Goal: Task Accomplishment & Management: Manage account settings

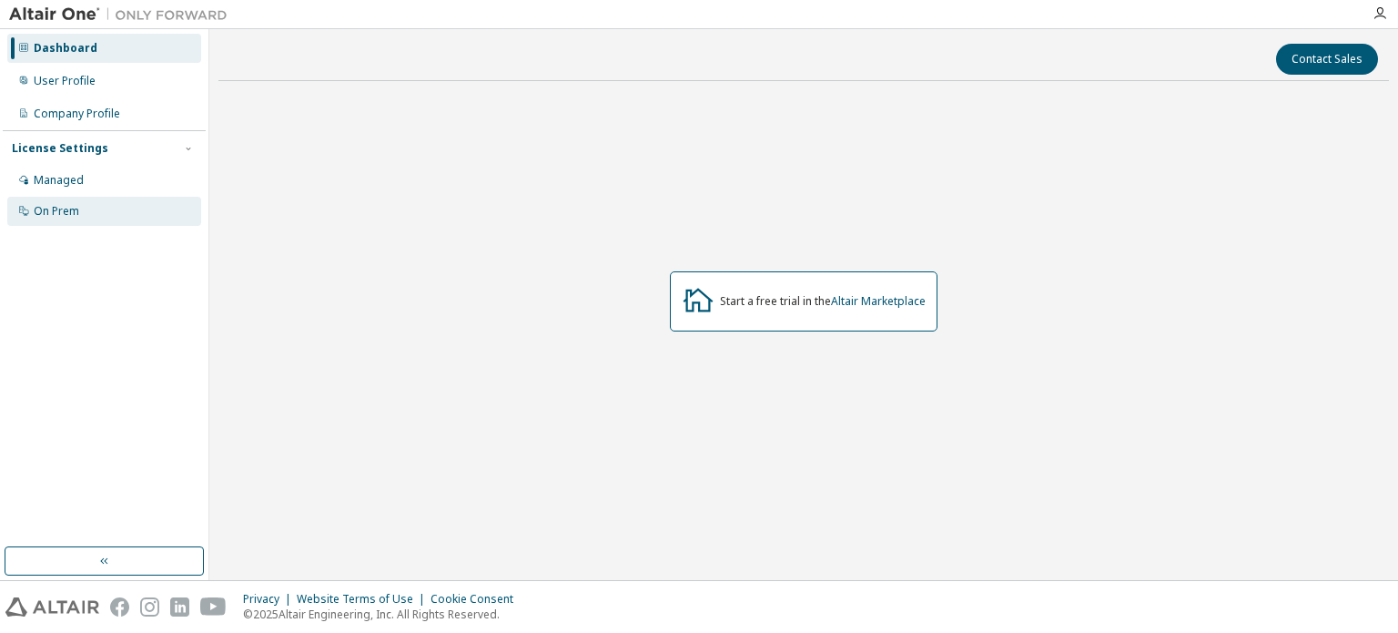
click at [109, 214] on div "On Prem" at bounding box center [104, 211] width 194 height 29
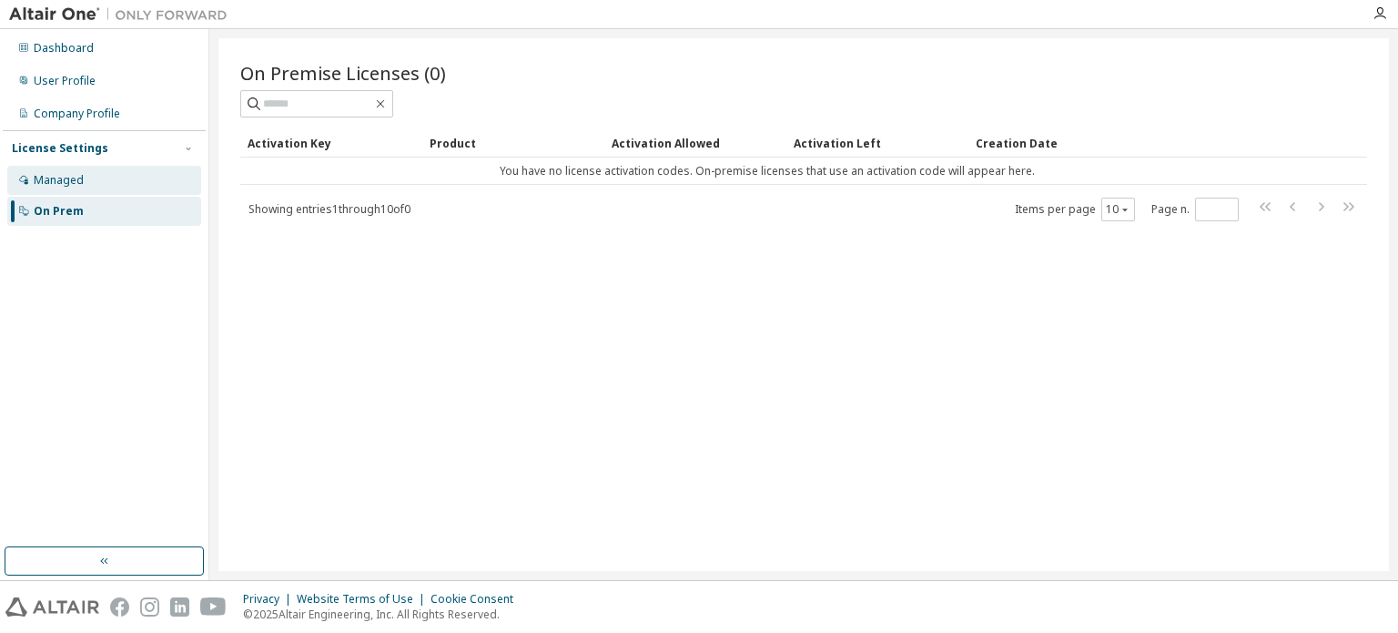
click at [70, 181] on div "Managed" at bounding box center [59, 180] width 50 height 15
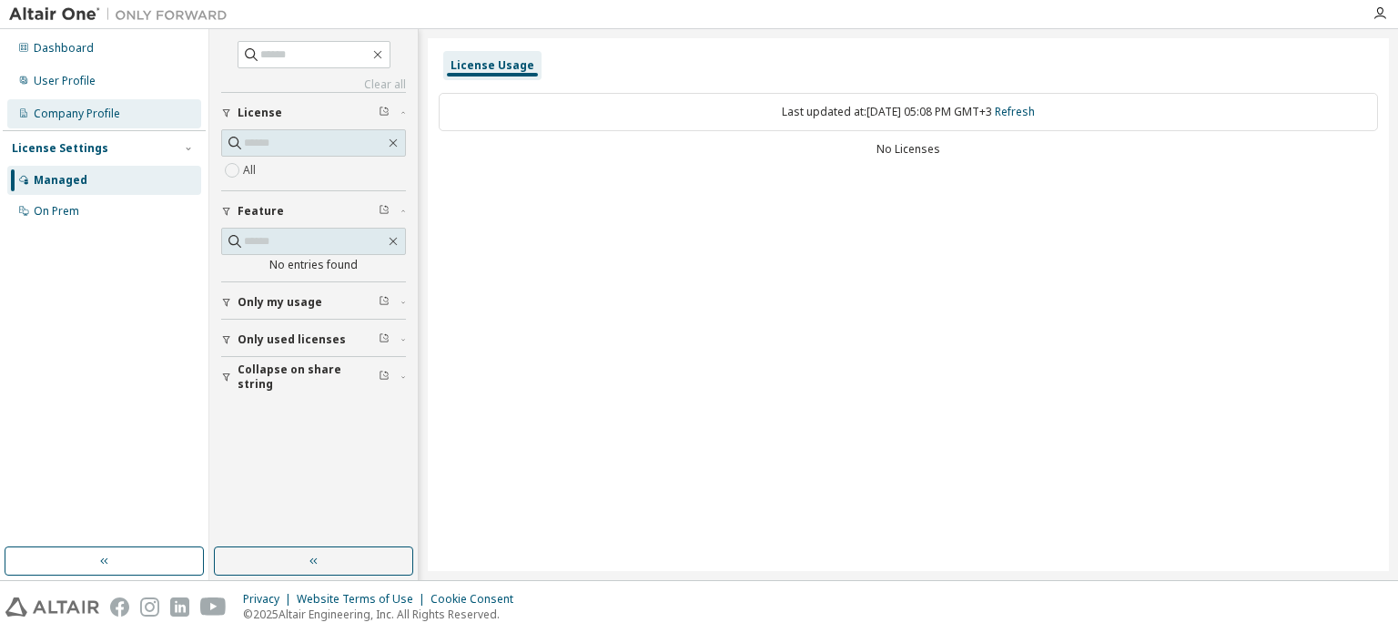
click at [62, 109] on div "Company Profile" at bounding box center [77, 114] width 86 height 15
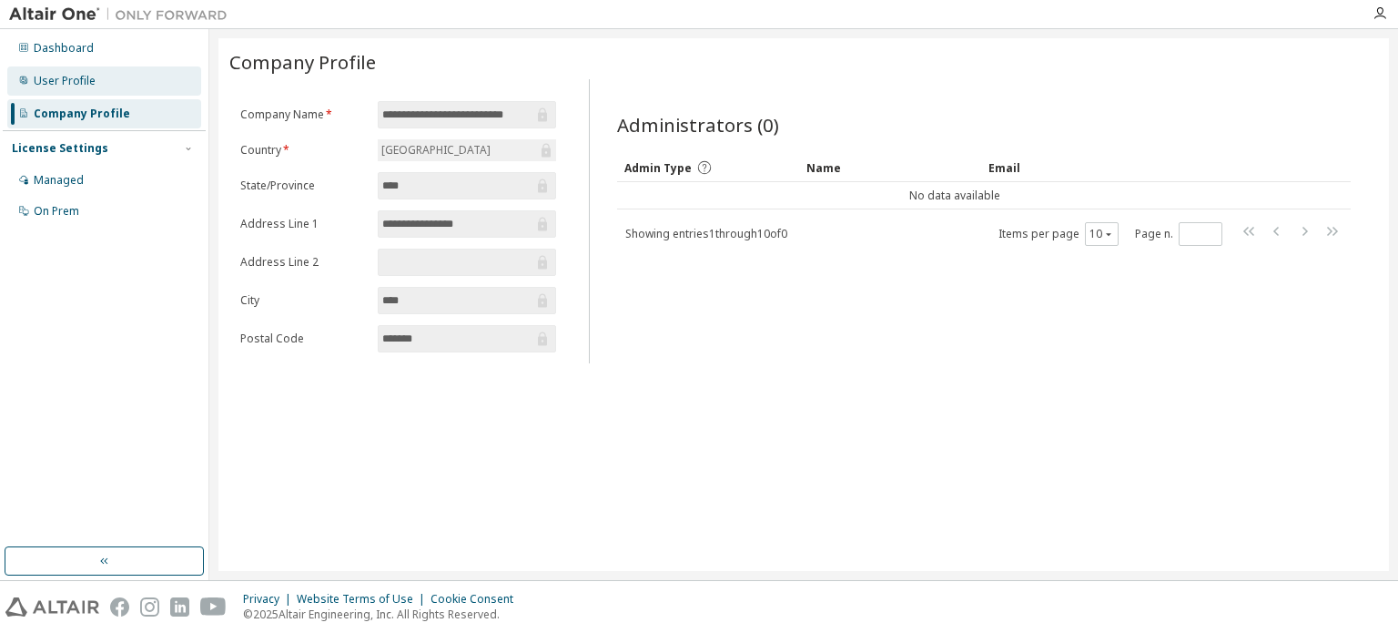
click at [97, 77] on div "User Profile" at bounding box center [104, 80] width 194 height 29
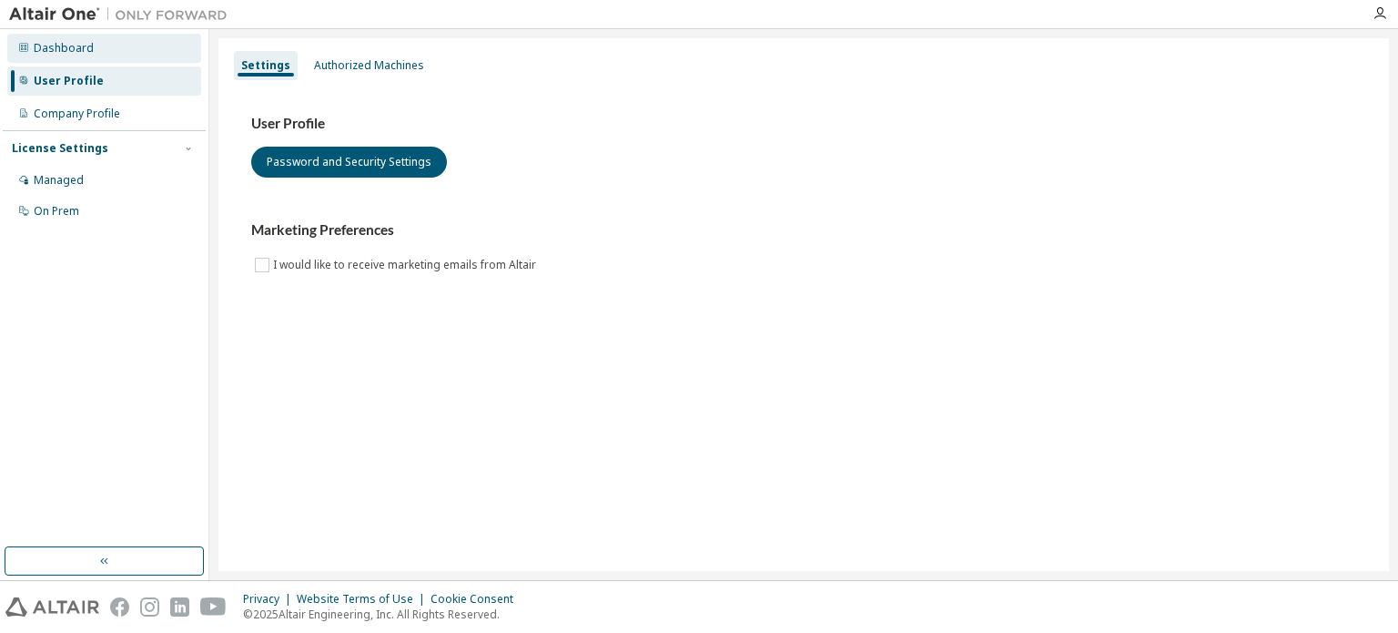
click at [87, 46] on div "Dashboard" at bounding box center [64, 48] width 60 height 15
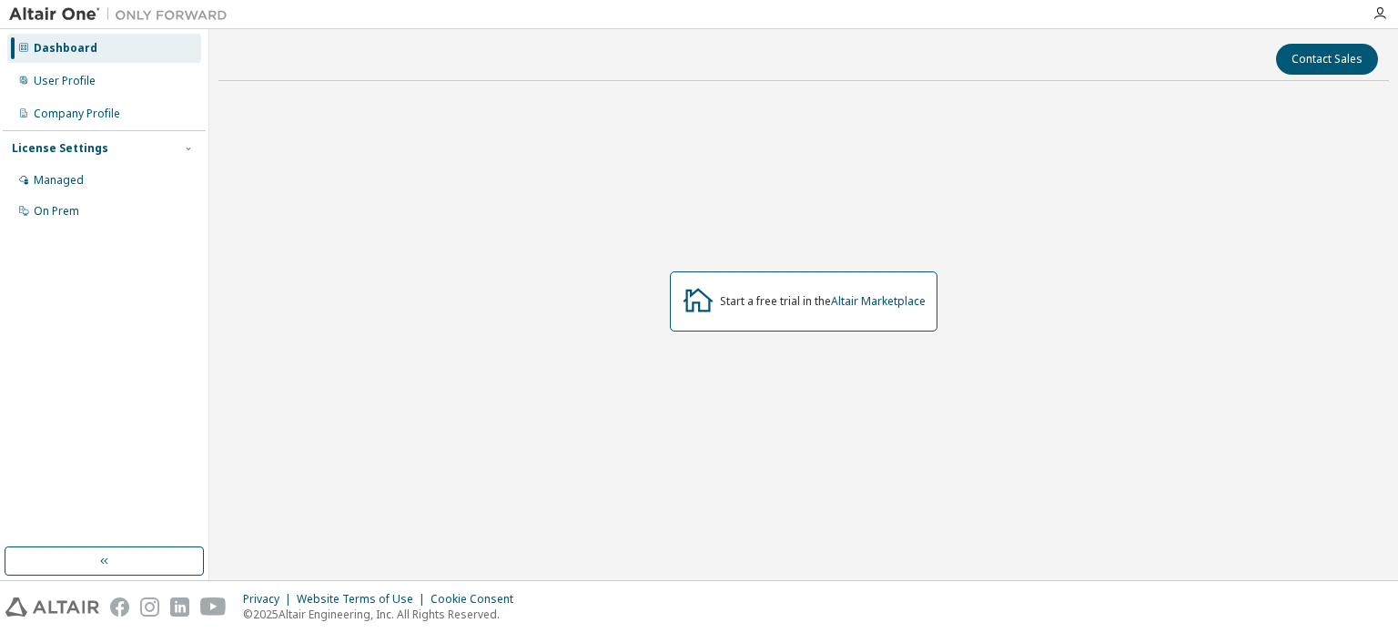
click at [191, 143] on icon "button" at bounding box center [188, 148] width 11 height 11
click at [193, 145] on icon "button" at bounding box center [188, 148] width 11 height 11
click at [108, 85] on div "User Profile" at bounding box center [104, 80] width 194 height 29
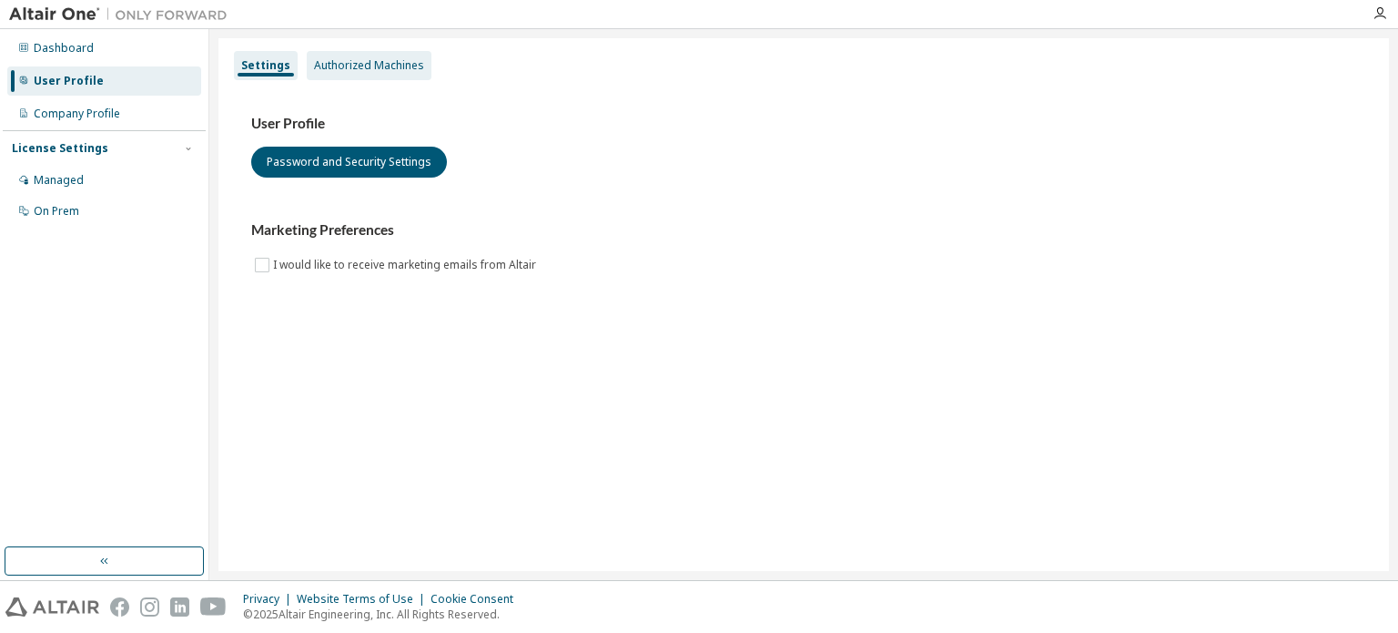
click at [382, 75] on div "Authorized Machines" at bounding box center [369, 65] width 125 height 29
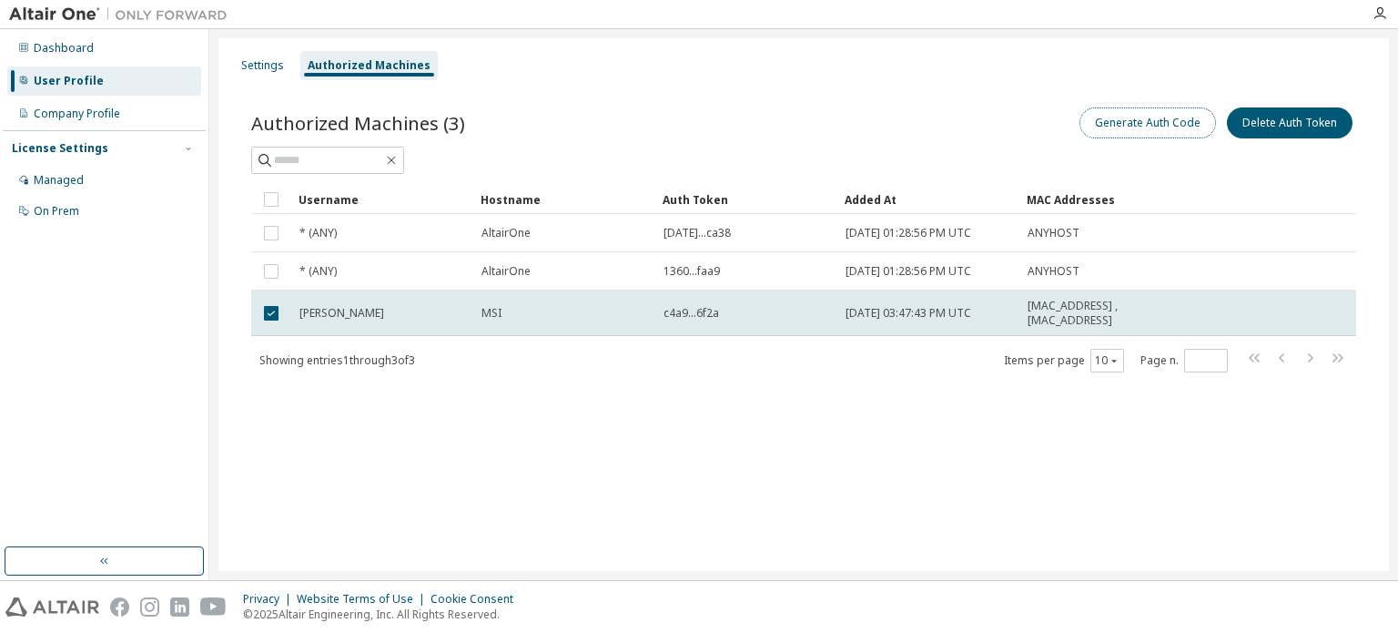
click at [1174, 127] on button "Generate Auth Code" at bounding box center [1148, 122] width 137 height 31
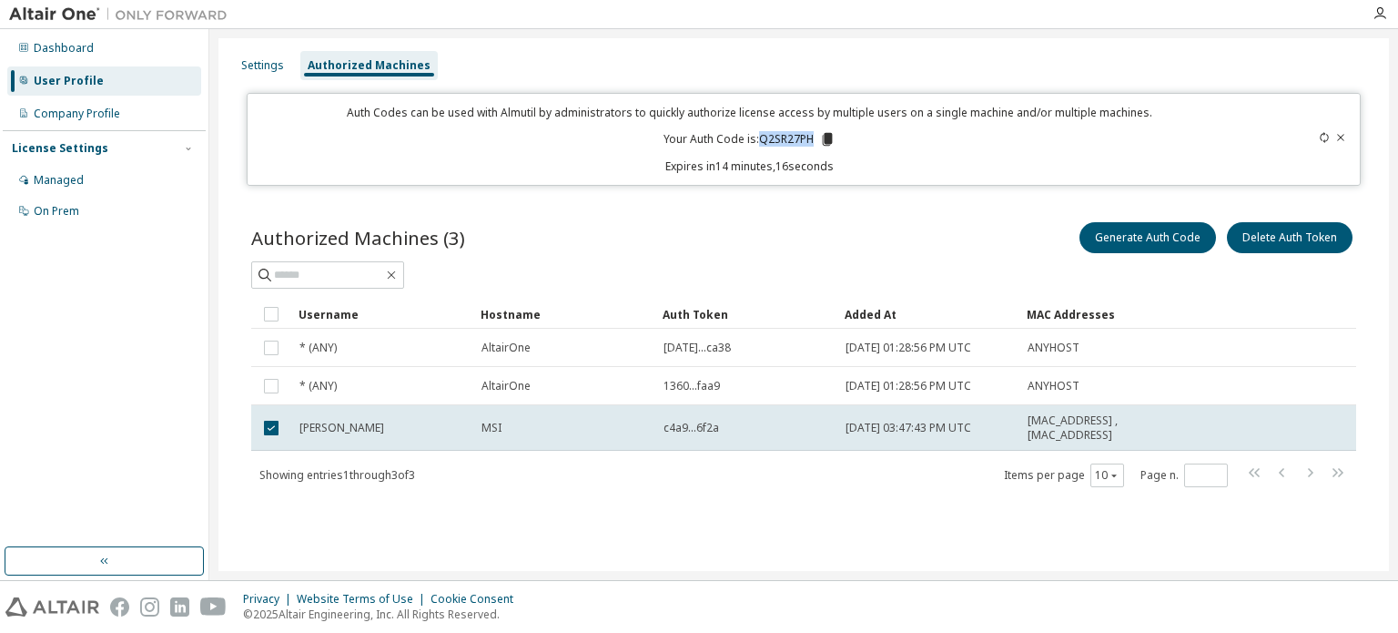
drag, startPoint x: 760, startPoint y: 140, endPoint x: 815, endPoint y: 137, distance: 54.7
click at [815, 137] on p "Your Auth Code is: Q2SR27PH" at bounding box center [750, 139] width 172 height 16
copy p "Q2SR27PH"
click at [108, 183] on div "Managed" at bounding box center [104, 180] width 194 height 29
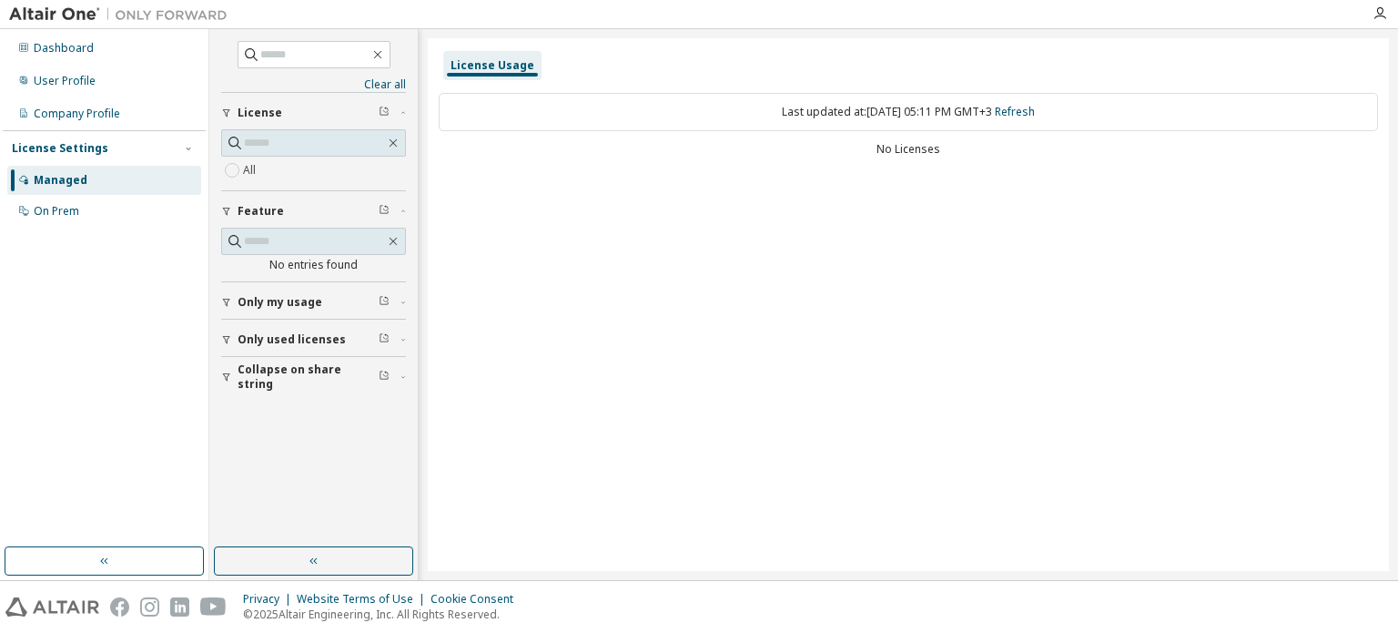
click at [283, 296] on span "Only my usage" at bounding box center [280, 302] width 85 height 15
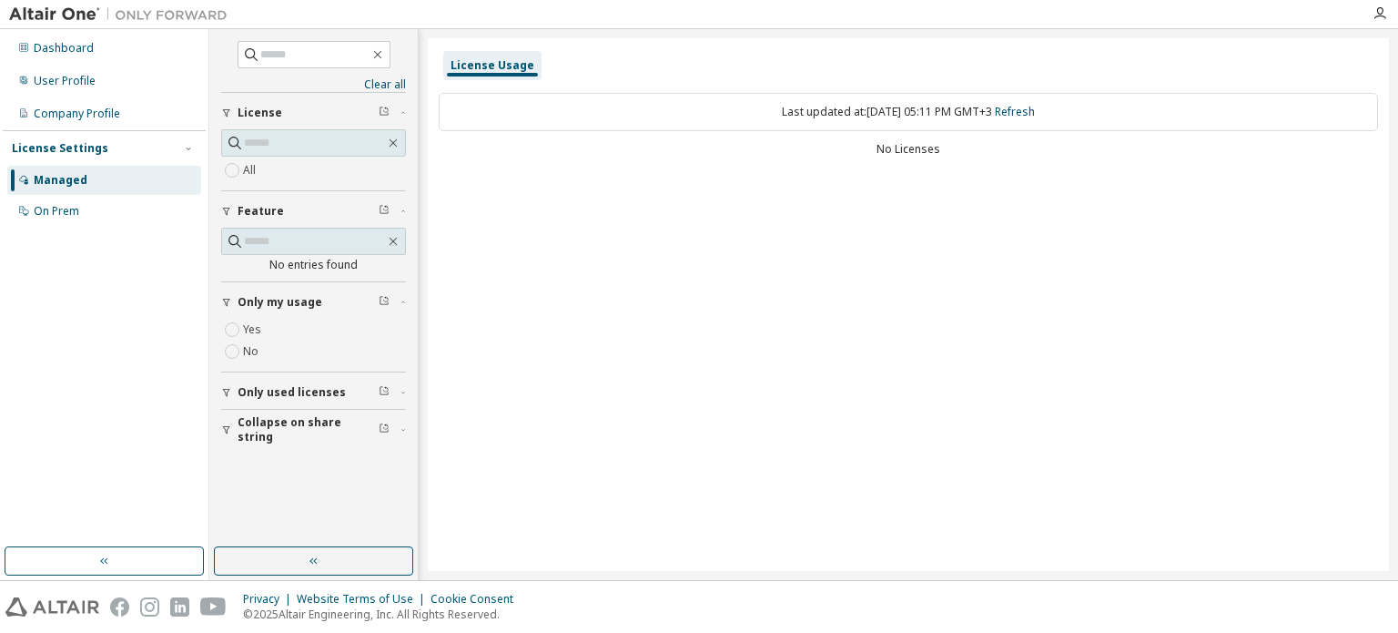
drag, startPoint x: 306, startPoint y: 388, endPoint x: 309, endPoint y: 400, distance: 12.1
click at [306, 389] on span "Only used licenses" at bounding box center [292, 392] width 108 height 15
click at [326, 480] on span "Collapse on share string" at bounding box center [308, 482] width 141 height 29
click at [381, 86] on link "Clear all" at bounding box center [313, 84] width 185 height 15
click at [47, 208] on div "On Prem" at bounding box center [57, 211] width 46 height 15
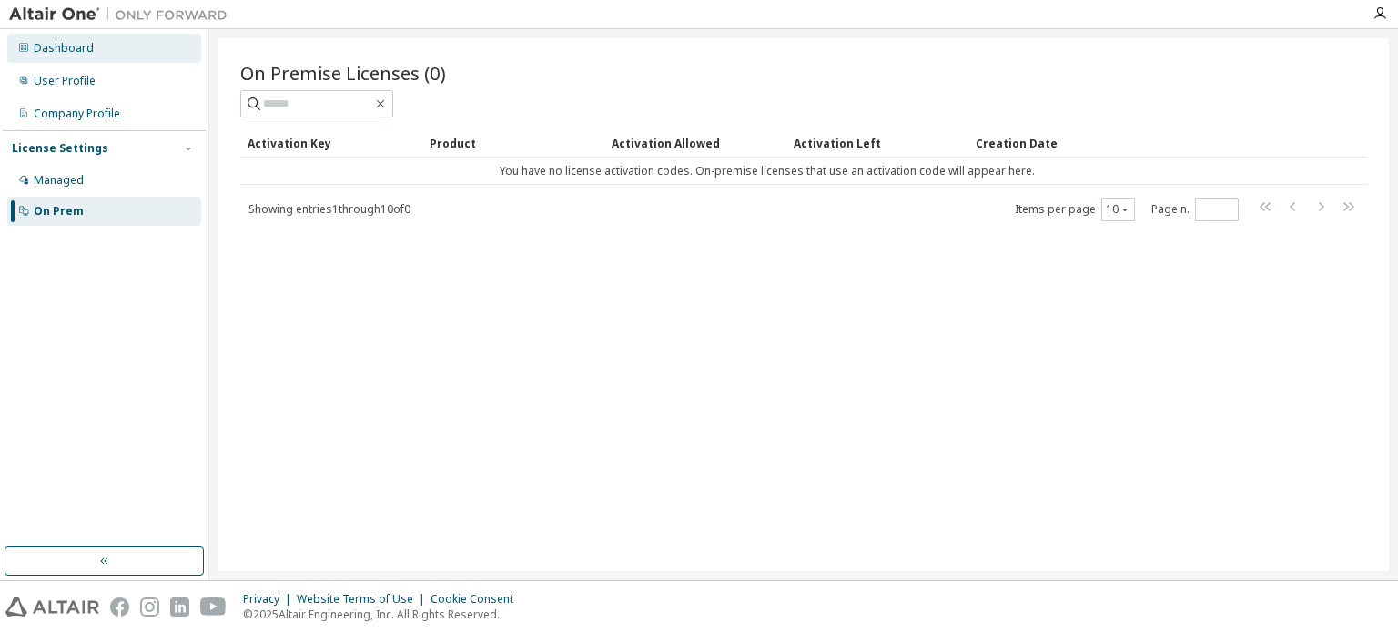
click at [125, 49] on div "Dashboard" at bounding box center [104, 48] width 194 height 29
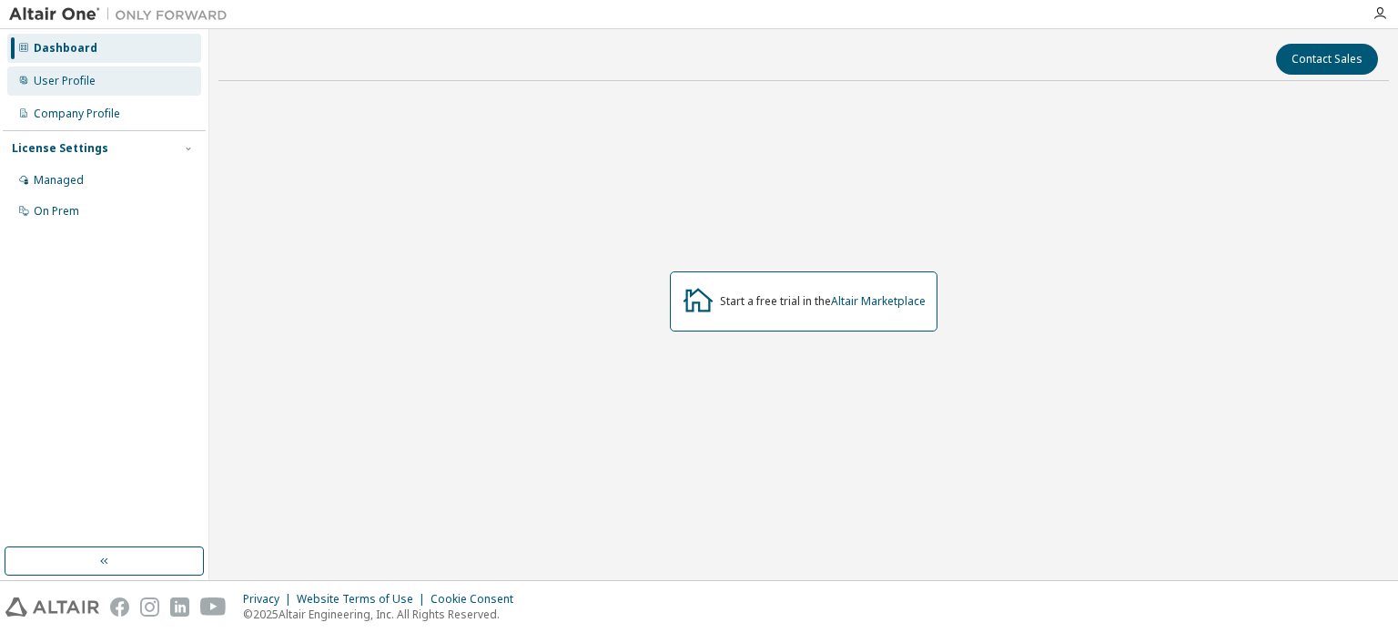
click at [120, 90] on div "User Profile" at bounding box center [104, 80] width 194 height 29
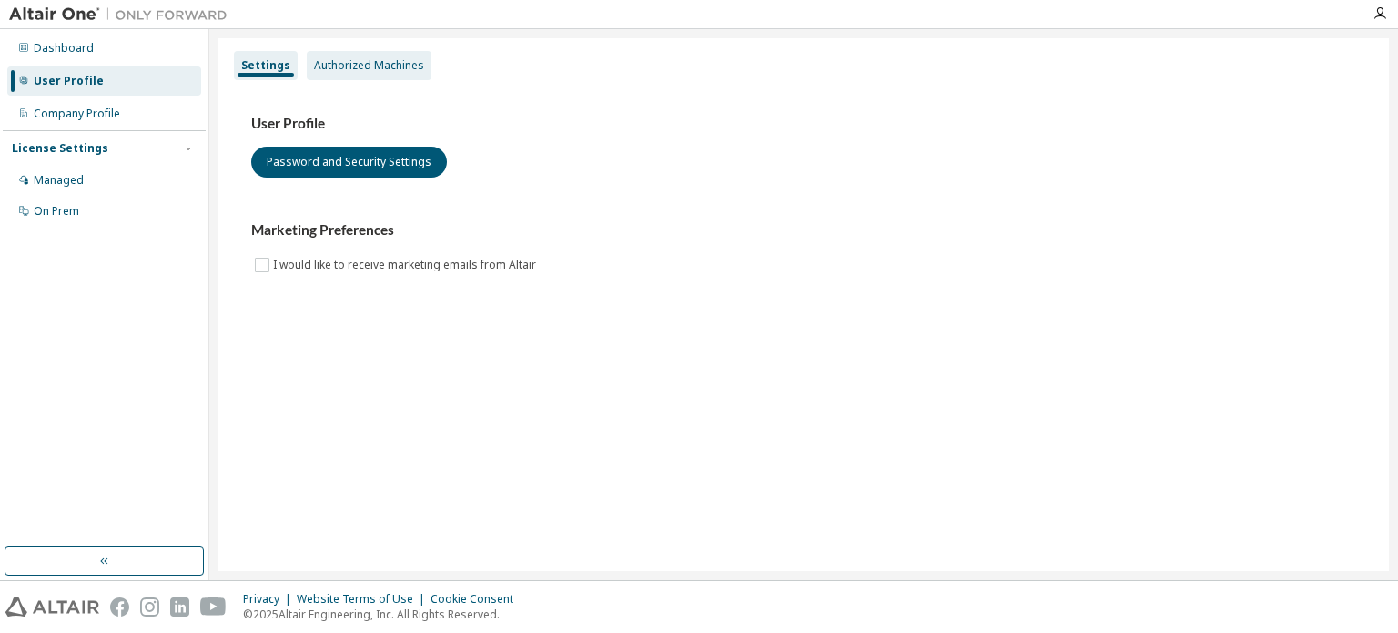
click at [359, 66] on div "Authorized Machines" at bounding box center [369, 65] width 110 height 15
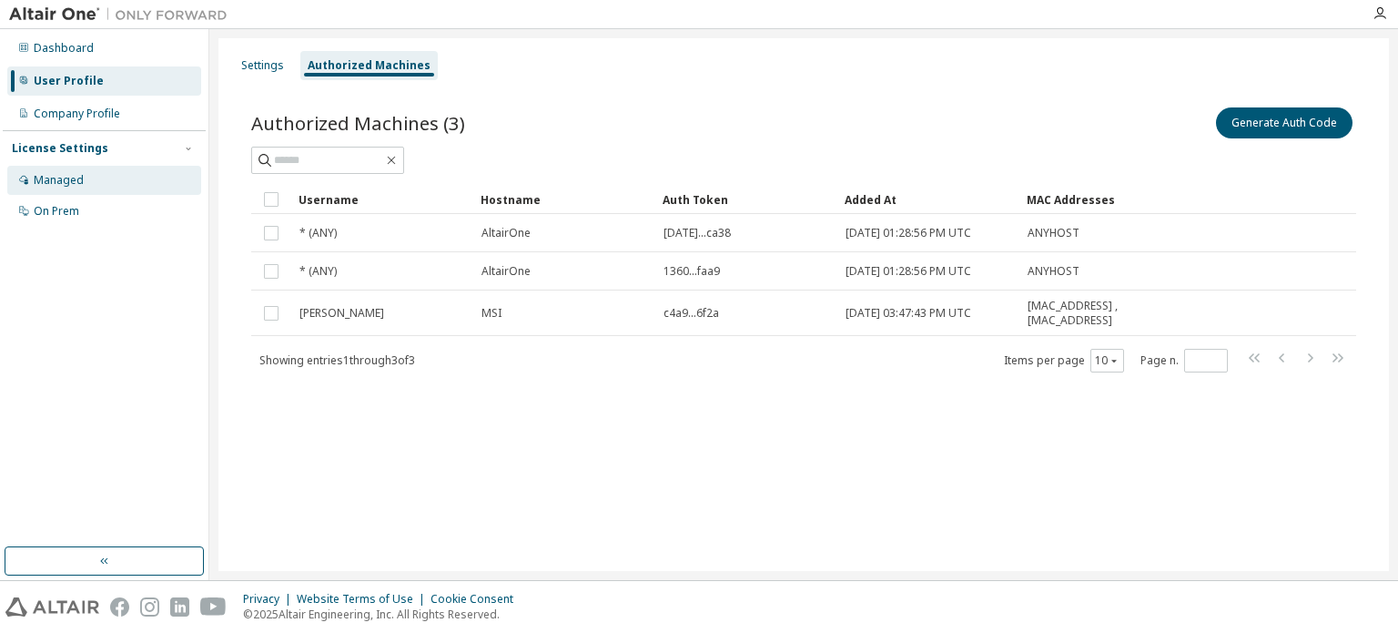
click at [136, 181] on div "Managed" at bounding box center [104, 180] width 194 height 29
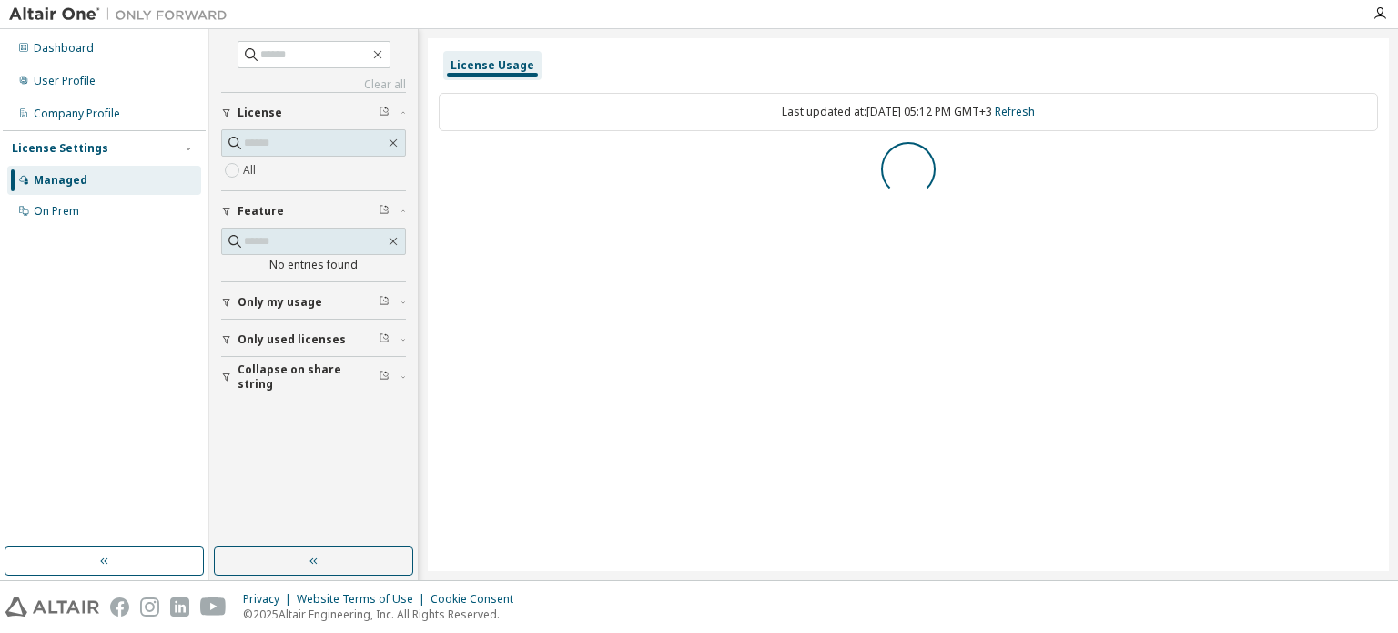
click at [135, 132] on div "License Settings Managed On Prem" at bounding box center [104, 178] width 203 height 97
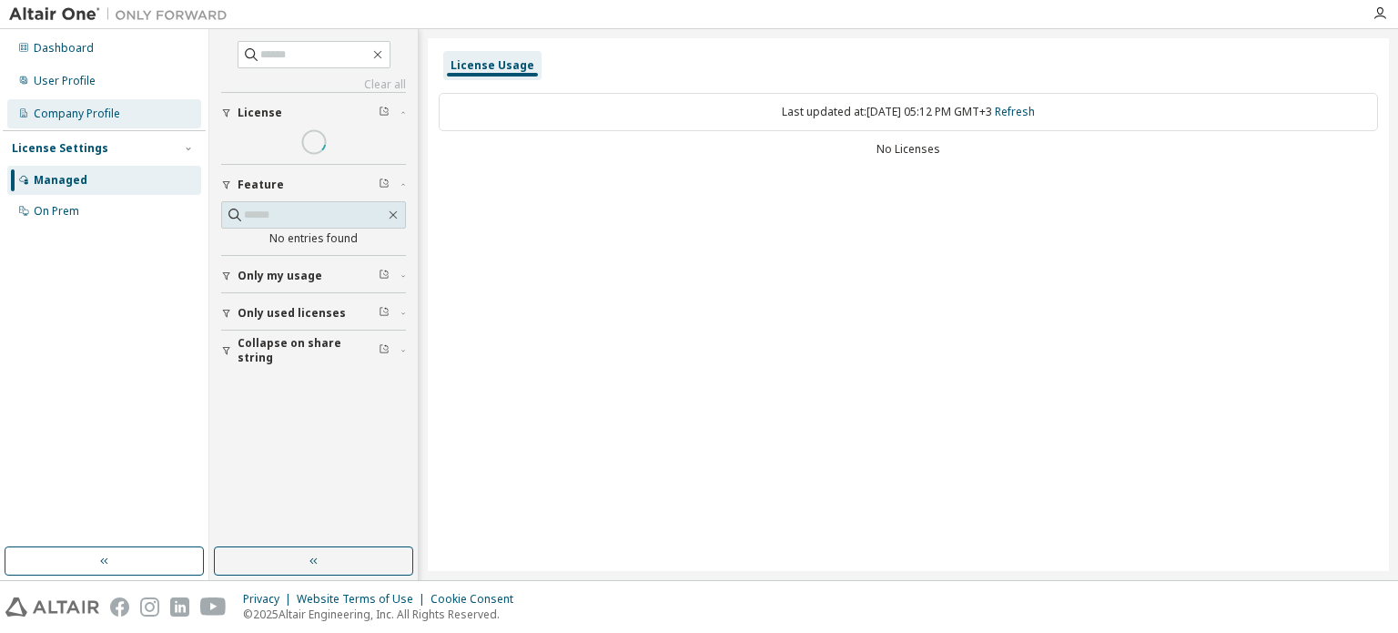
click at [138, 117] on div "Company Profile" at bounding box center [104, 113] width 194 height 29
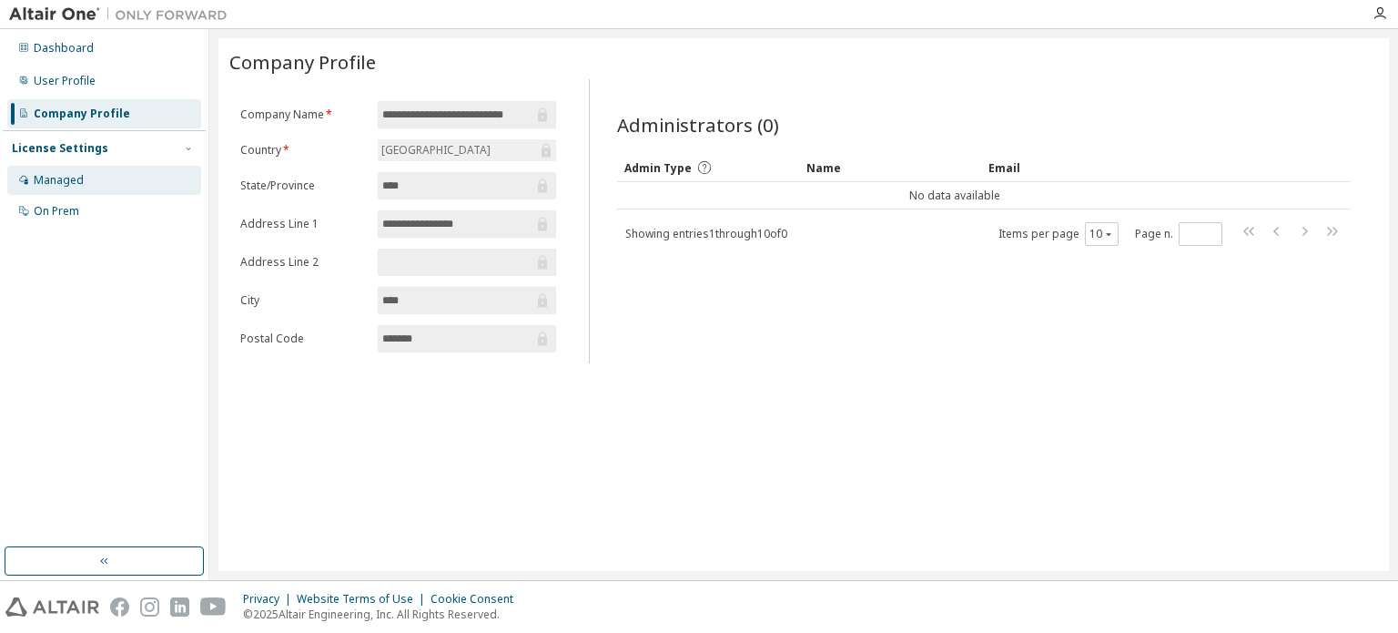
click at [123, 180] on div "Managed" at bounding box center [104, 180] width 194 height 29
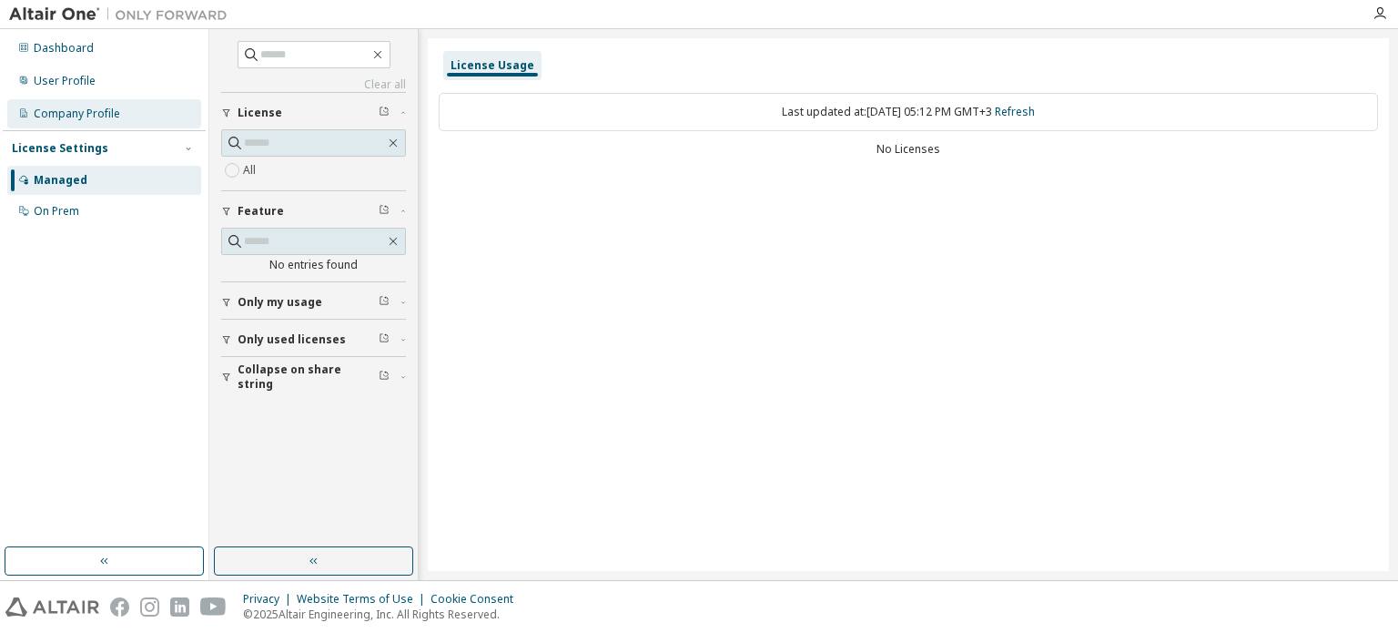
click at [102, 120] on div "Company Profile" at bounding box center [77, 114] width 86 height 15
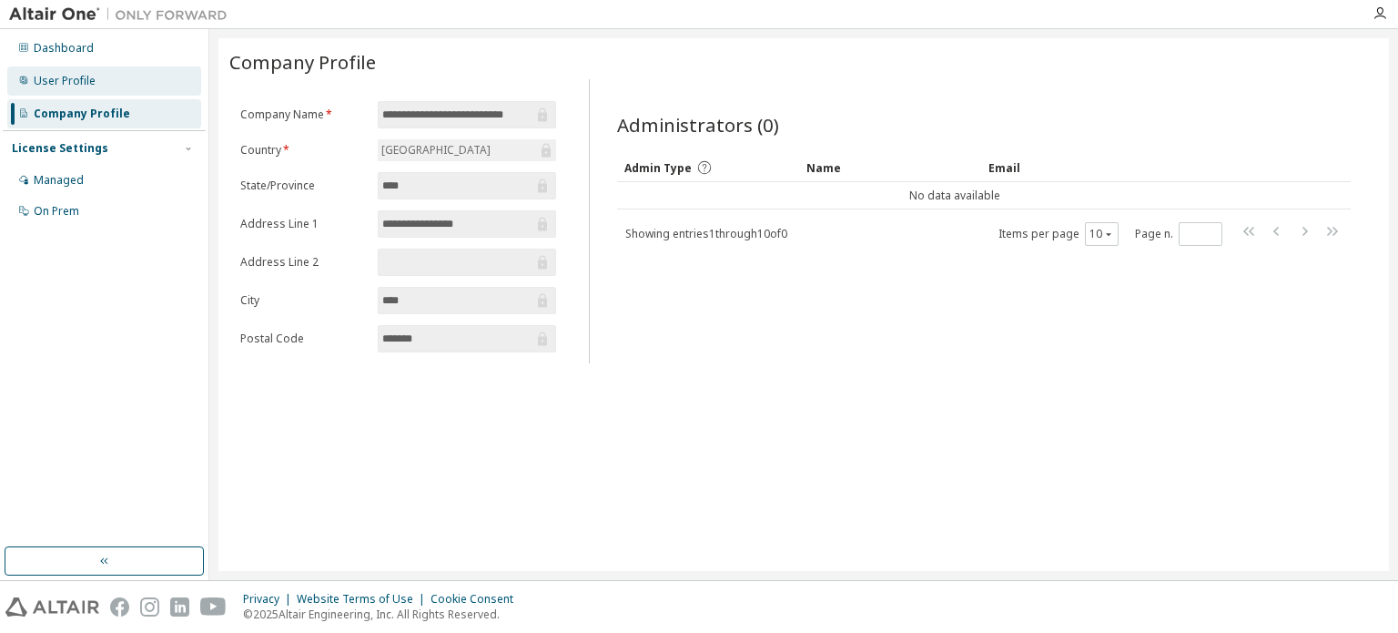
click at [113, 86] on div "User Profile" at bounding box center [104, 80] width 194 height 29
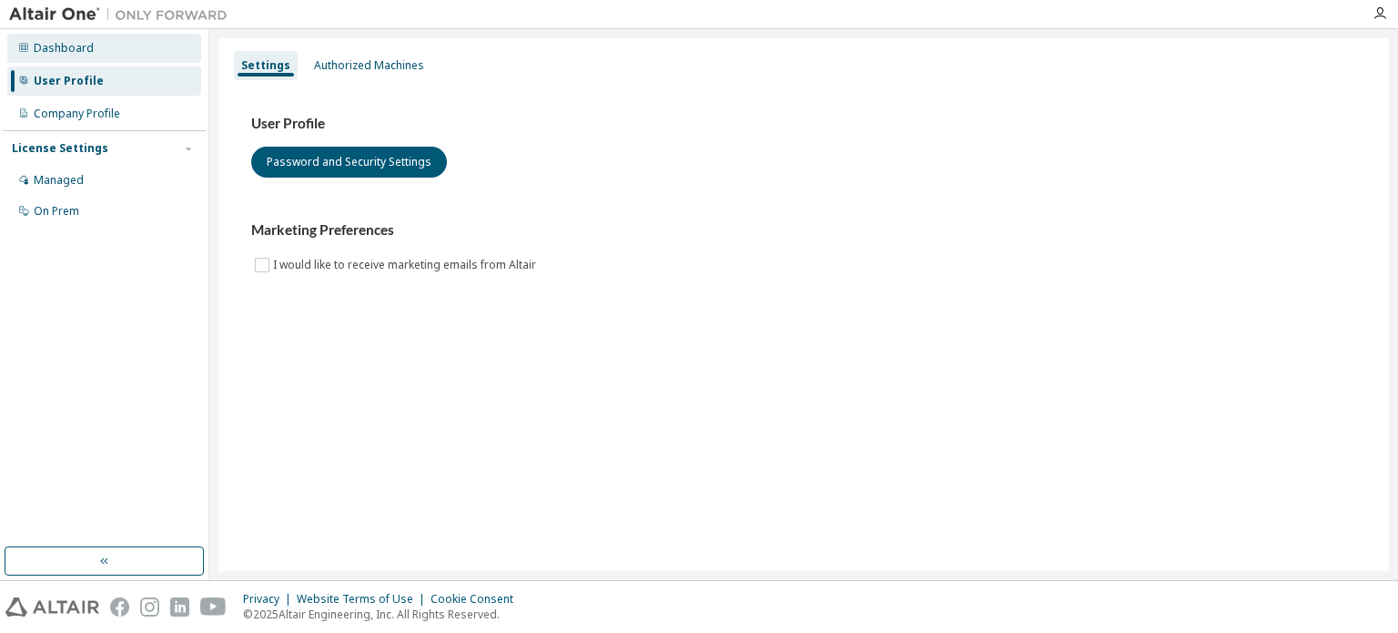
click at [118, 56] on div "Dashboard" at bounding box center [104, 48] width 194 height 29
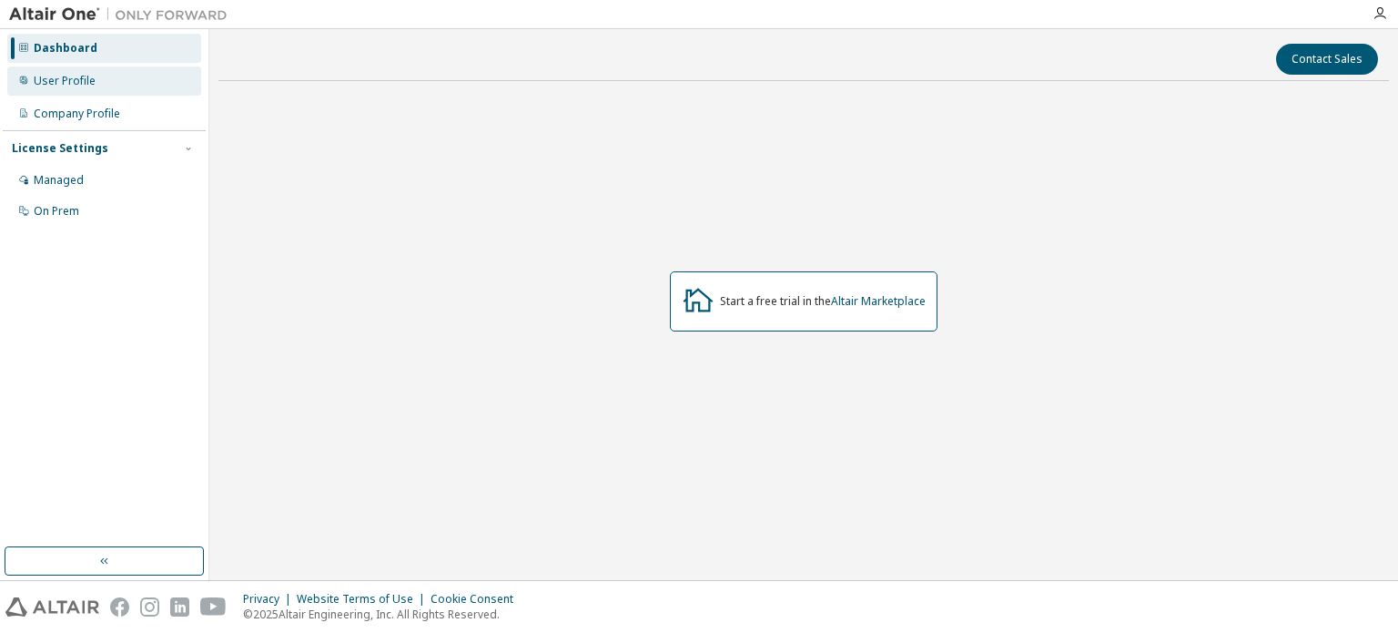
click at [113, 86] on div "User Profile" at bounding box center [104, 80] width 194 height 29
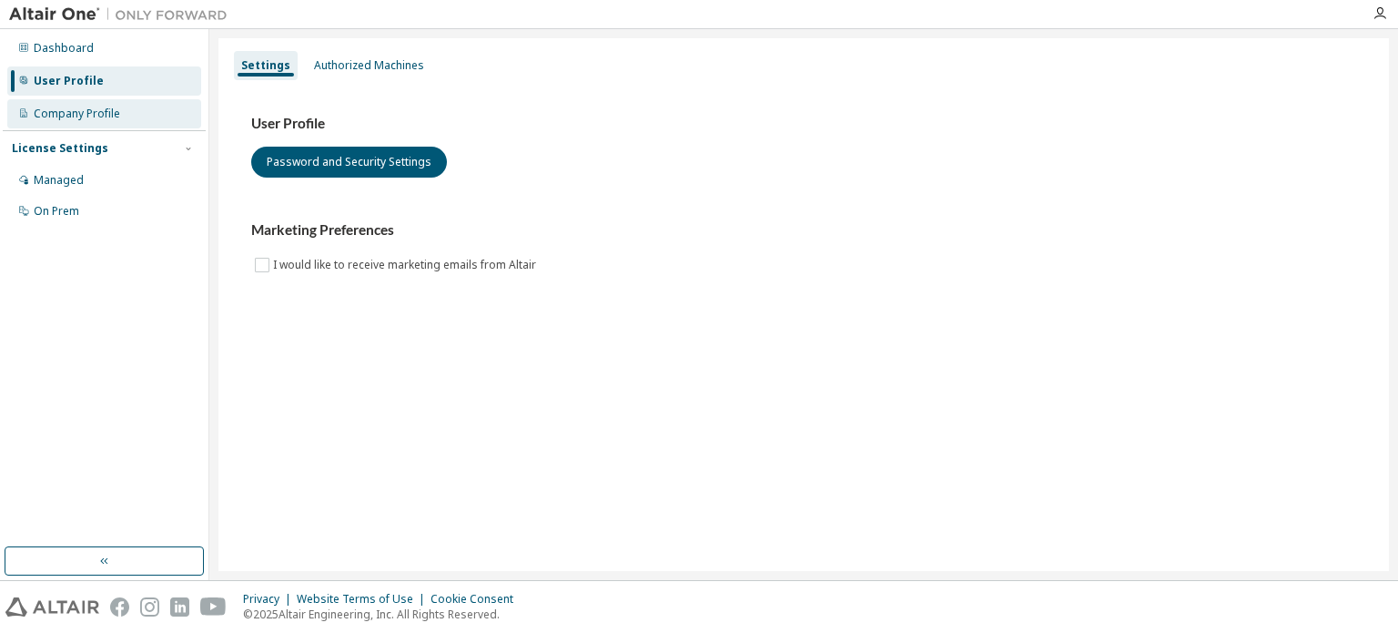
click at [122, 113] on div "Company Profile" at bounding box center [104, 113] width 194 height 29
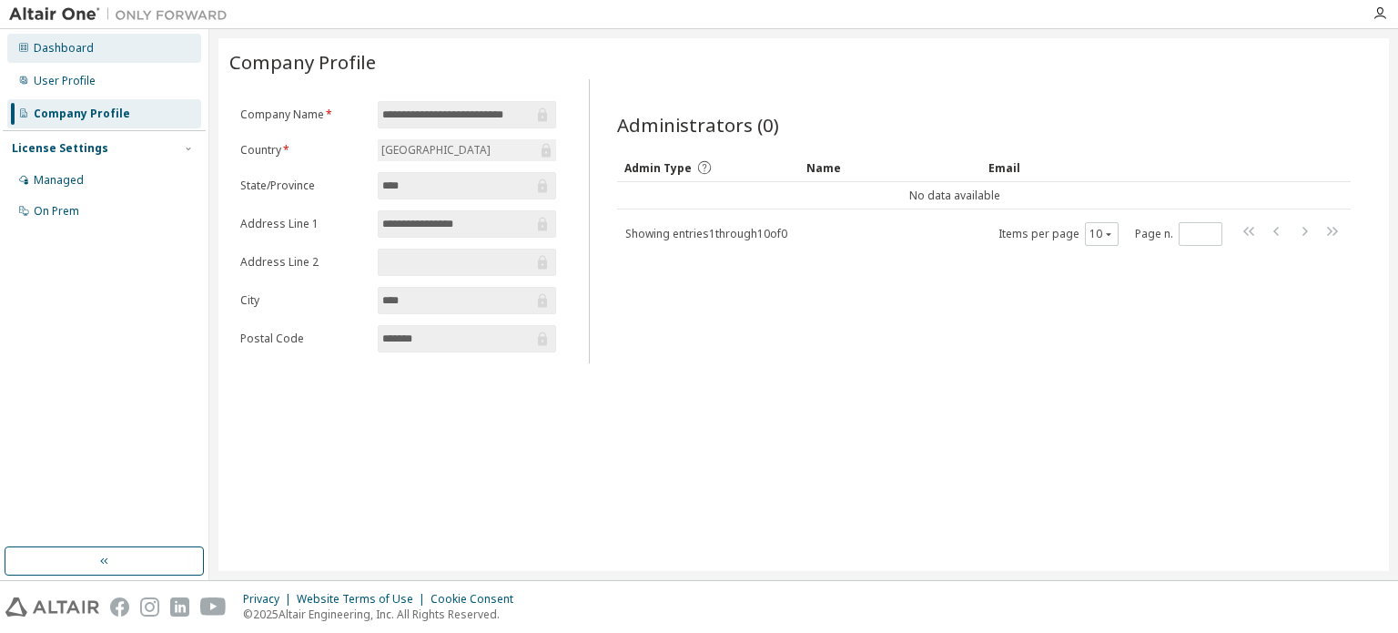
click at [107, 61] on div "Dashboard" at bounding box center [104, 48] width 194 height 29
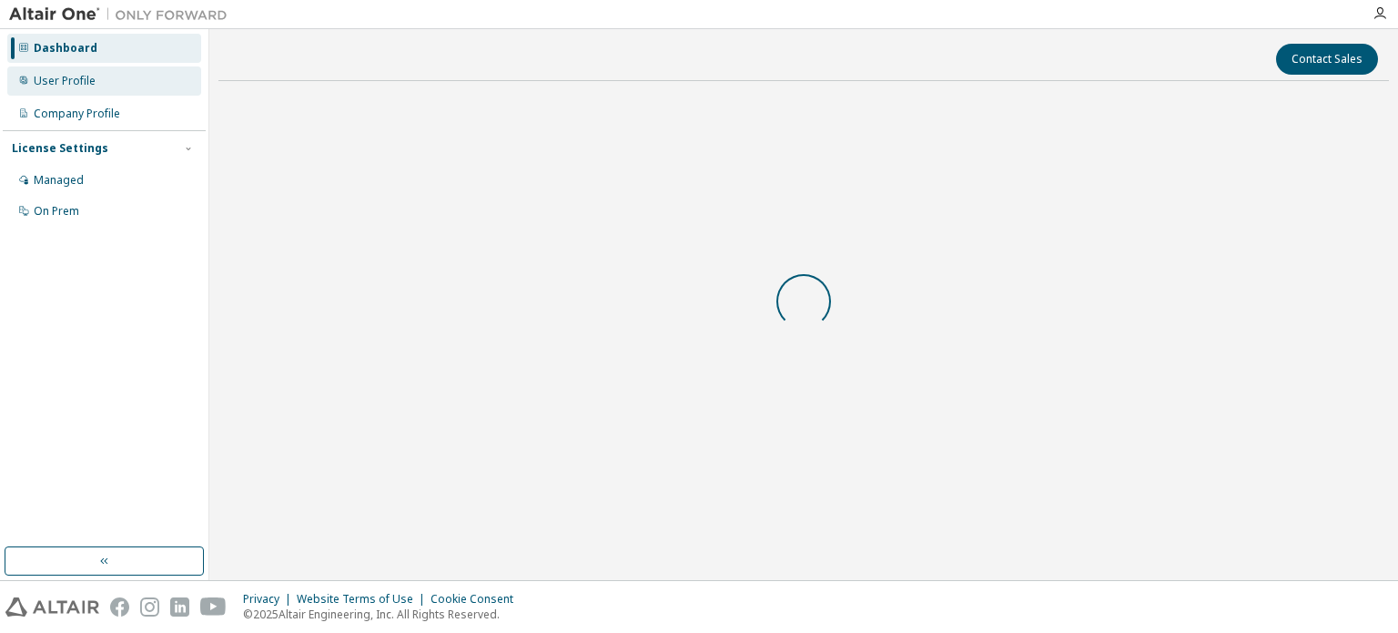
click at [114, 81] on div "User Profile" at bounding box center [104, 80] width 194 height 29
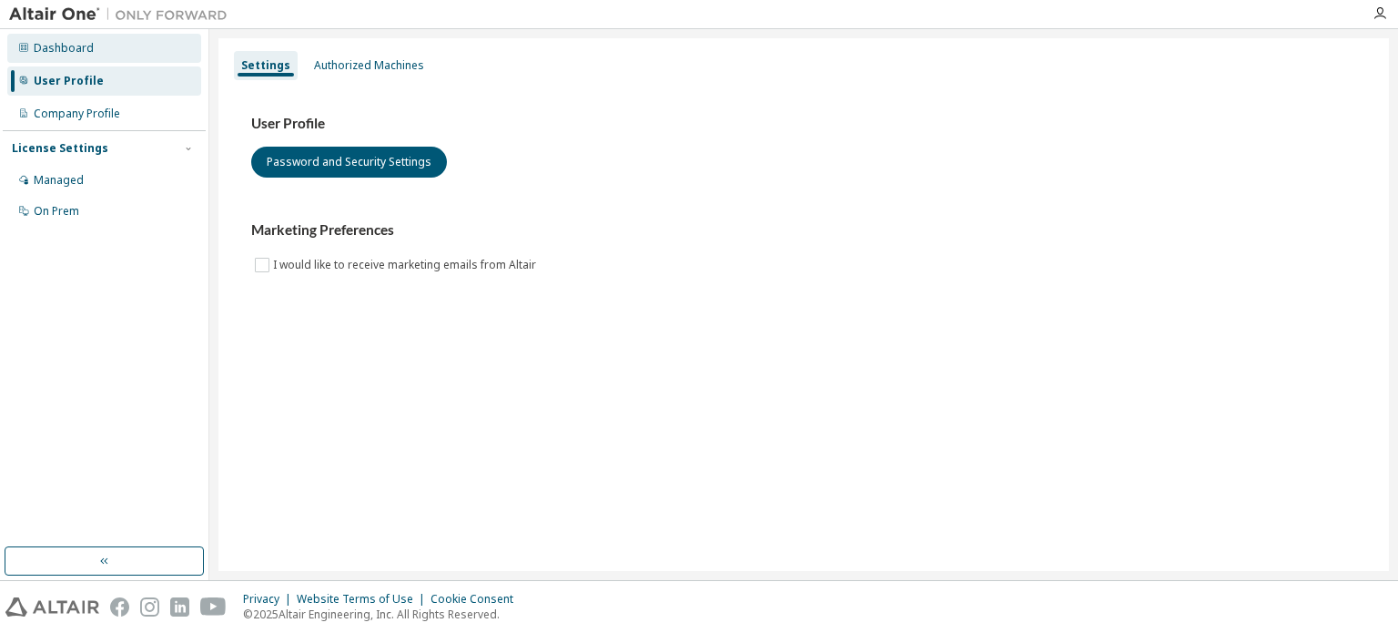
click at [131, 50] on div "Dashboard" at bounding box center [104, 48] width 194 height 29
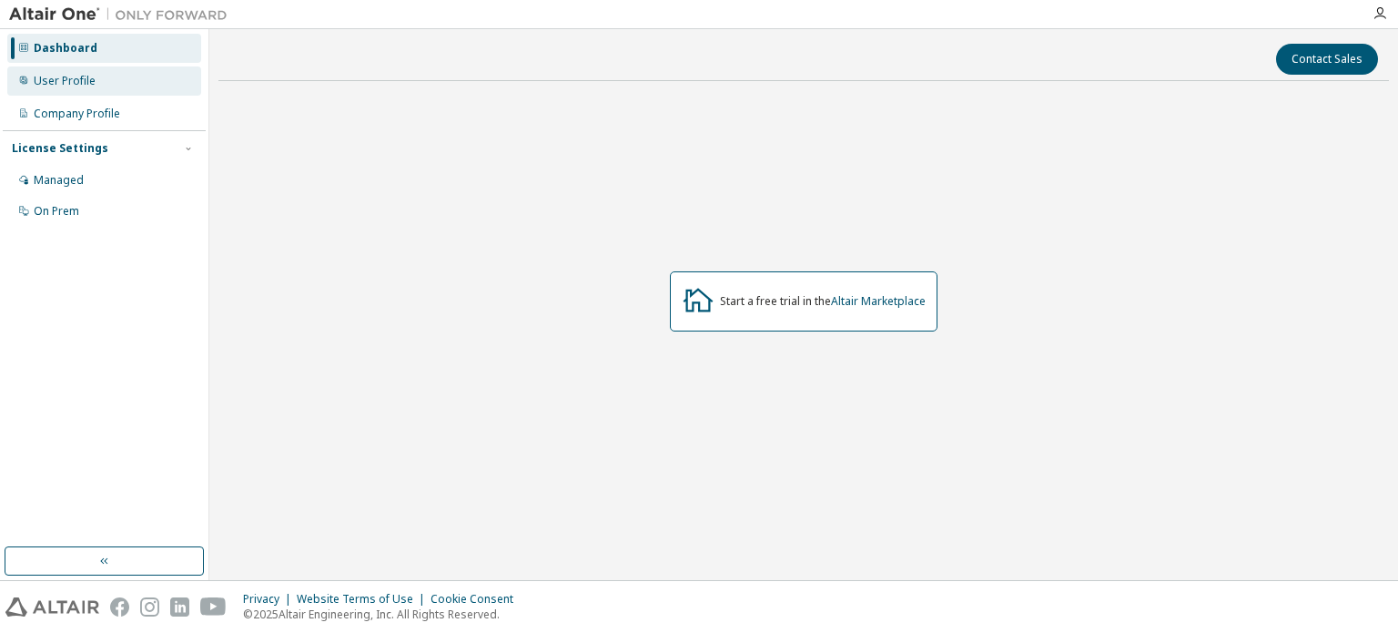
click at [169, 73] on div "User Profile" at bounding box center [104, 80] width 194 height 29
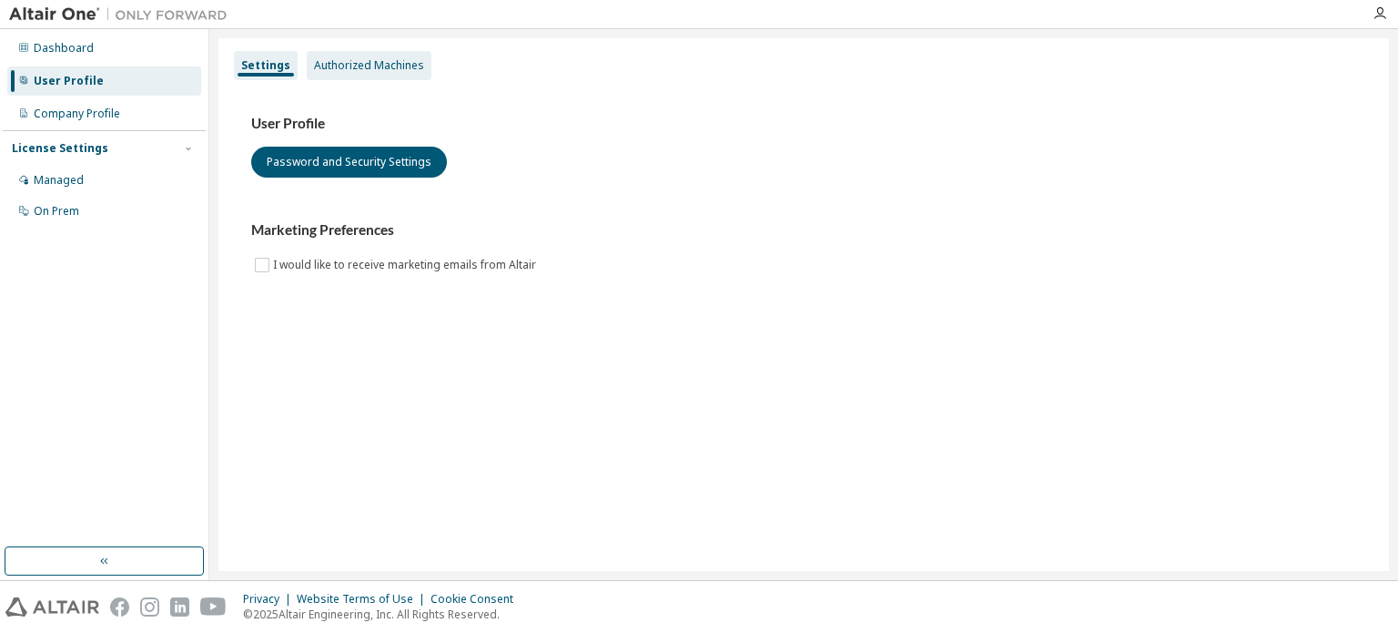
click at [369, 75] on div "Authorized Machines" at bounding box center [369, 65] width 125 height 29
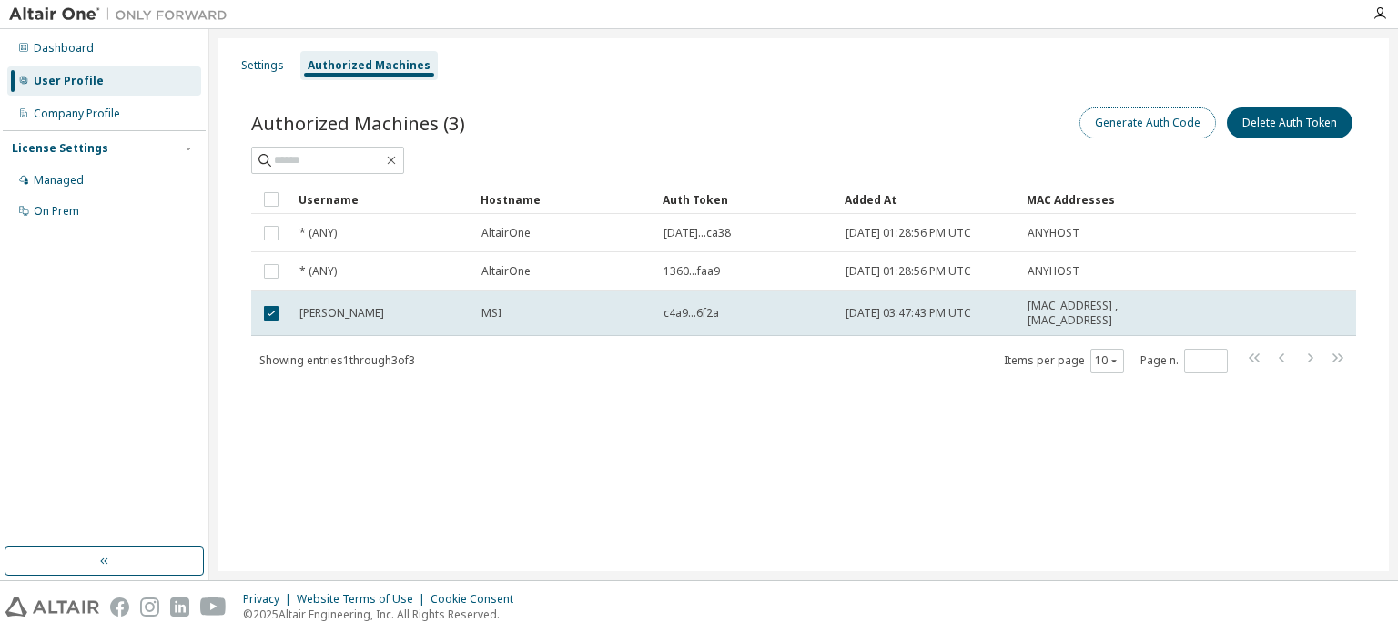
click at [1151, 125] on button "Generate Auth Code" at bounding box center [1148, 122] width 137 height 31
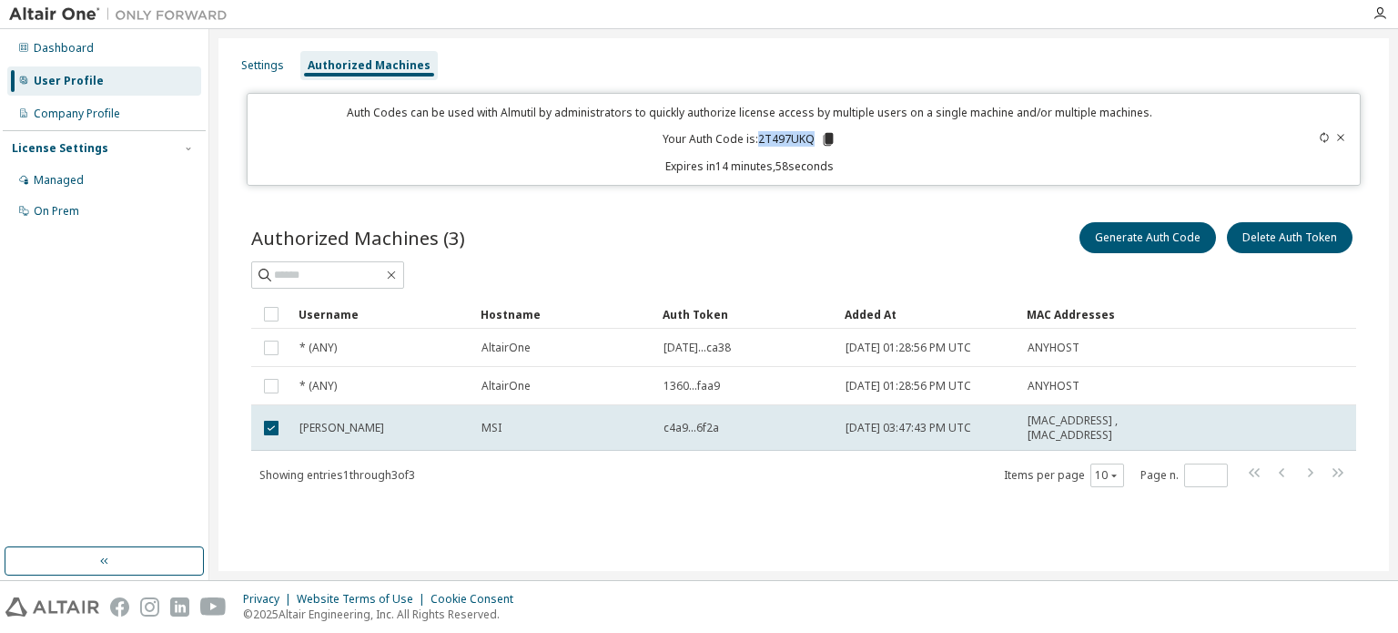
drag, startPoint x: 762, startPoint y: 137, endPoint x: 816, endPoint y: 142, distance: 54.0
click at [816, 142] on p "Your Auth Code is: 2T497UKQ" at bounding box center [750, 139] width 174 height 16
copy p "2T497UKQ"
click at [947, 235] on div "Generate Auth Code Delete Auth Token" at bounding box center [1080, 238] width 553 height 38
drag, startPoint x: 759, startPoint y: 138, endPoint x: 819, endPoint y: 137, distance: 60.1
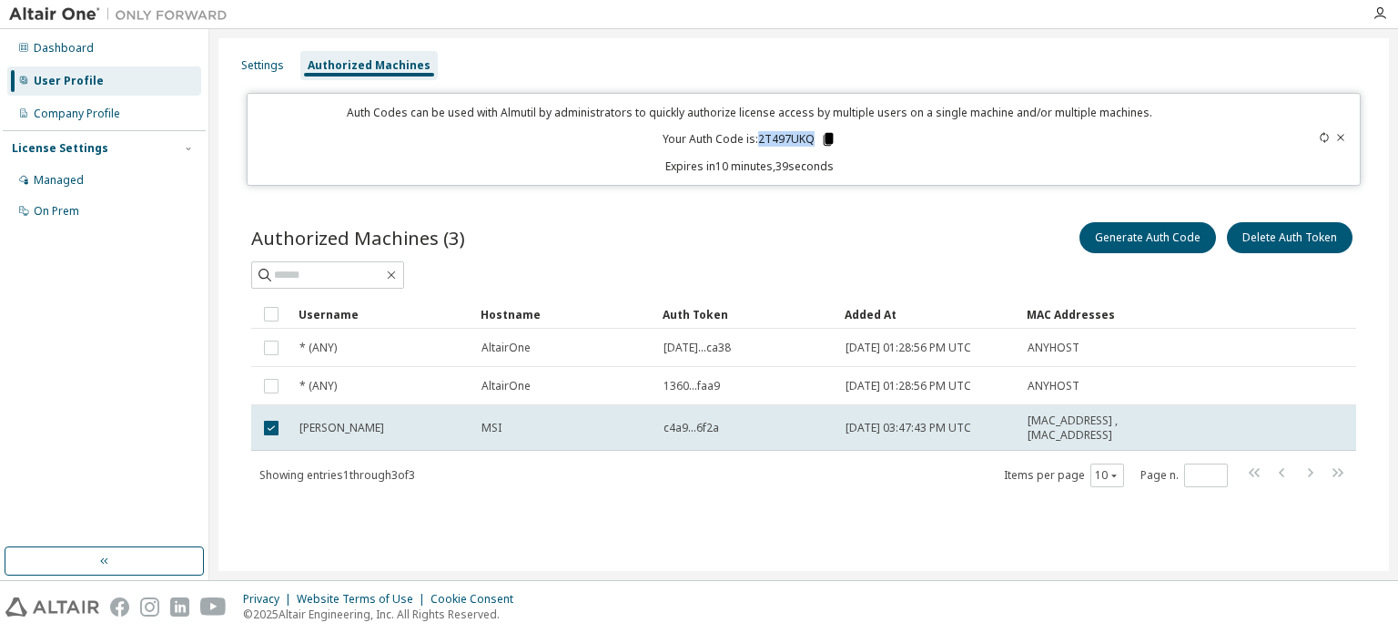
click at [819, 137] on p "Your Auth Code is: 2T497UKQ" at bounding box center [750, 139] width 174 height 16
copy p "2T497UKQ"
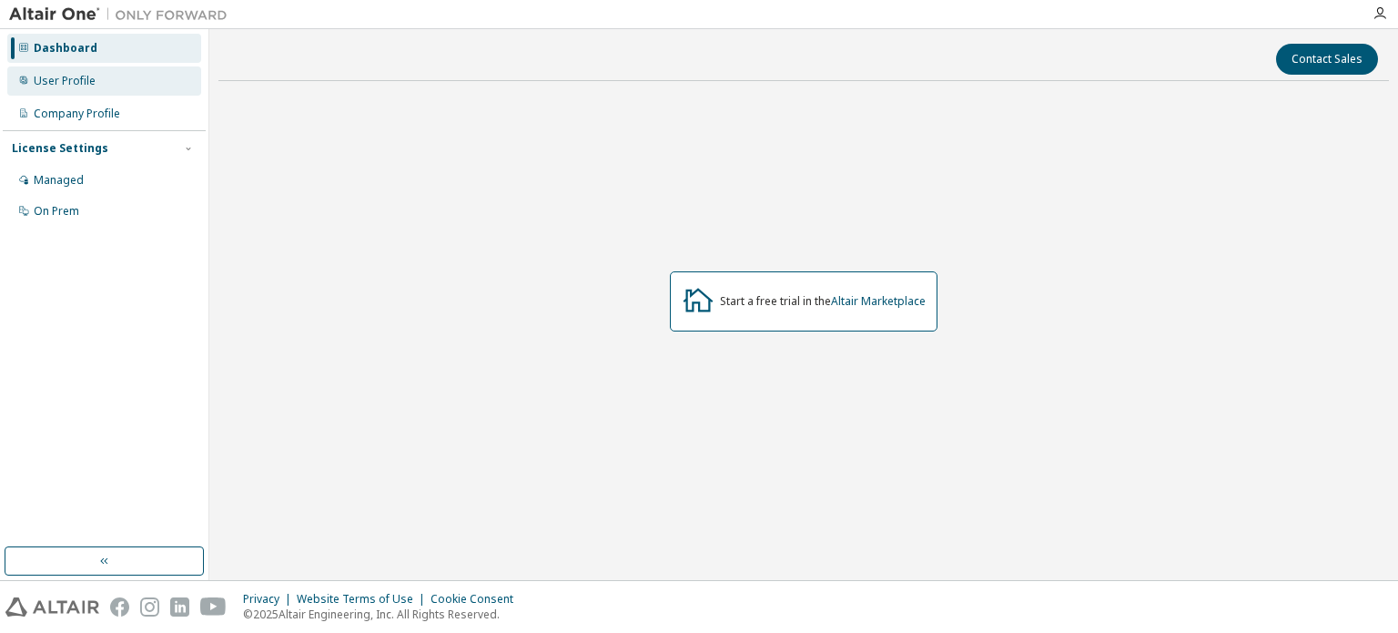
click at [57, 86] on div "User Profile" at bounding box center [65, 81] width 62 height 15
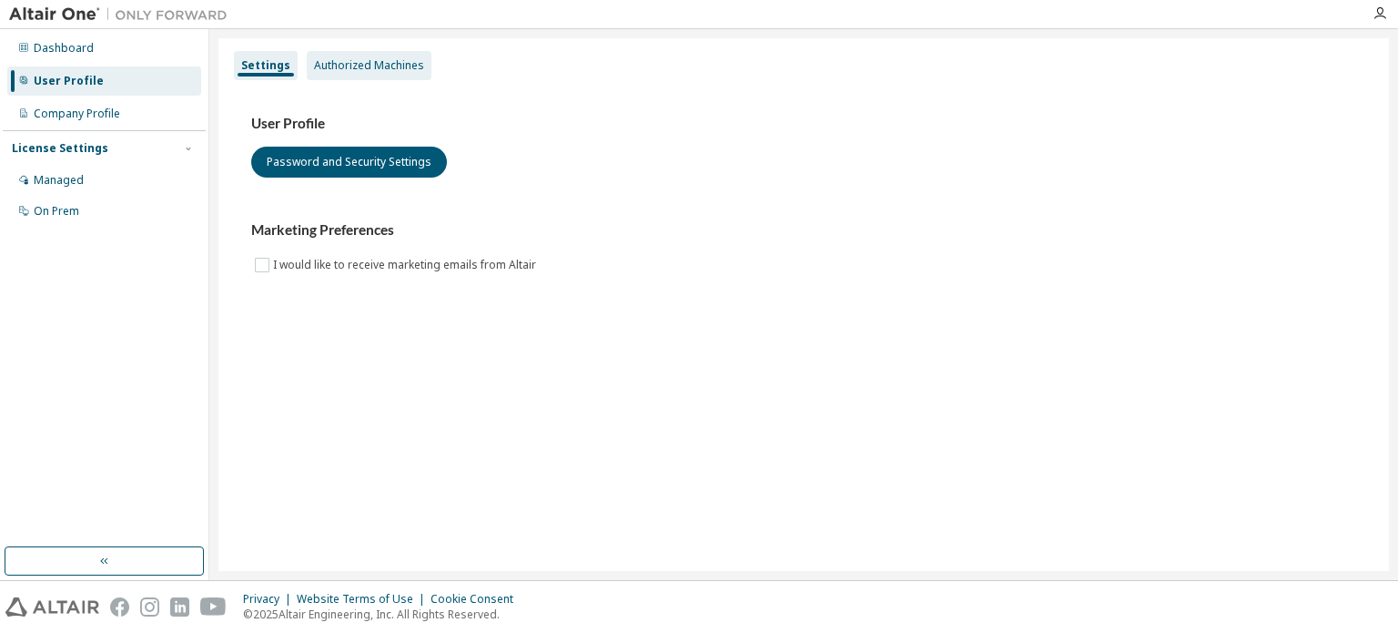
click at [414, 64] on div "Authorized Machines" at bounding box center [369, 65] width 110 height 15
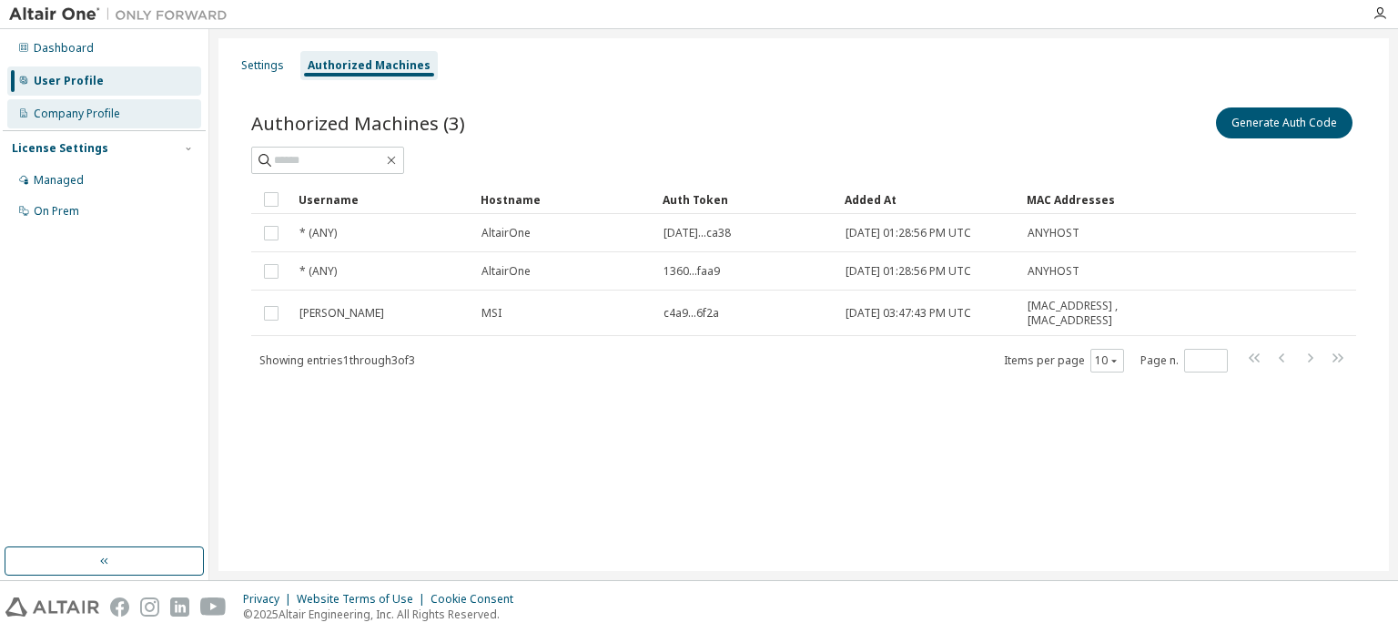
click at [134, 103] on div "Company Profile" at bounding box center [104, 113] width 194 height 29
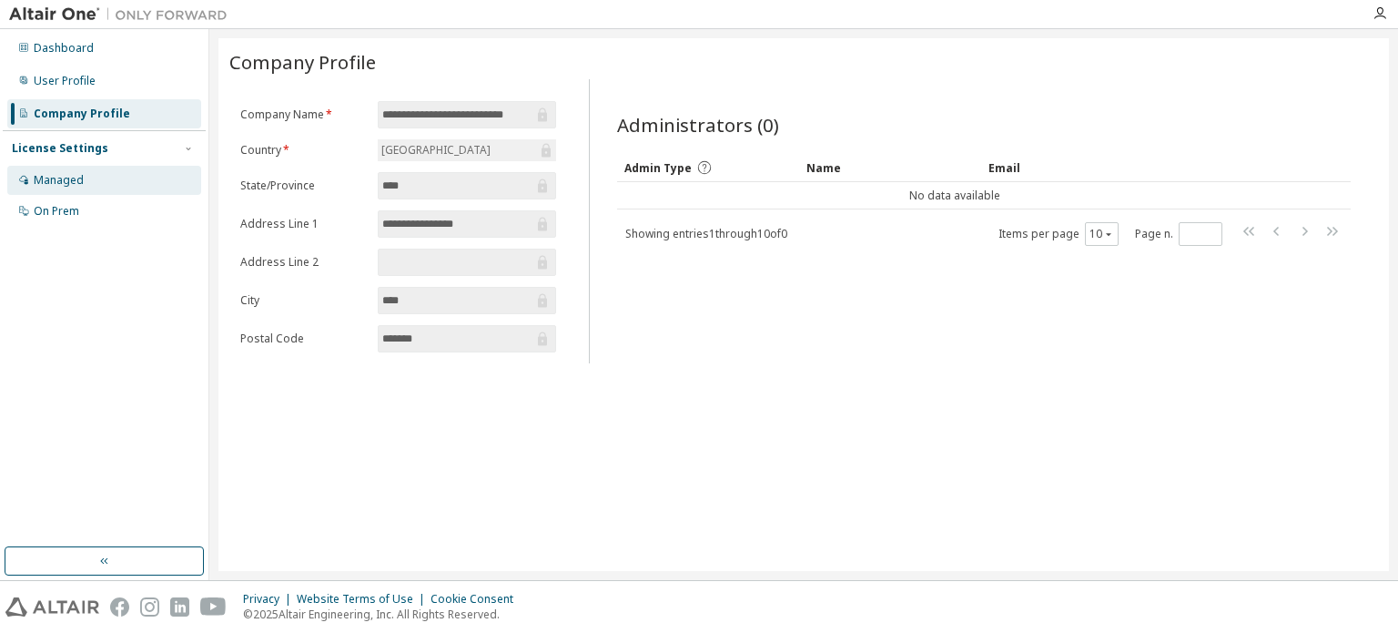
click at [120, 188] on div "Managed" at bounding box center [104, 180] width 194 height 29
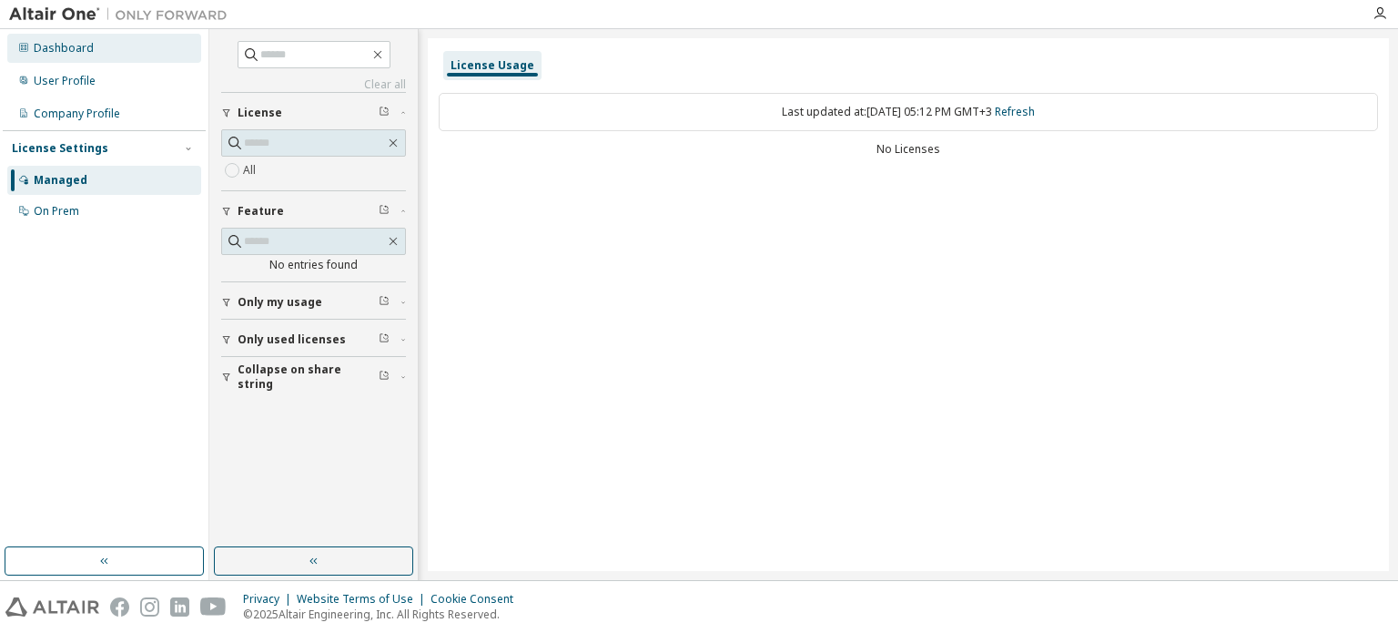
click at [101, 46] on div "Dashboard" at bounding box center [104, 48] width 194 height 29
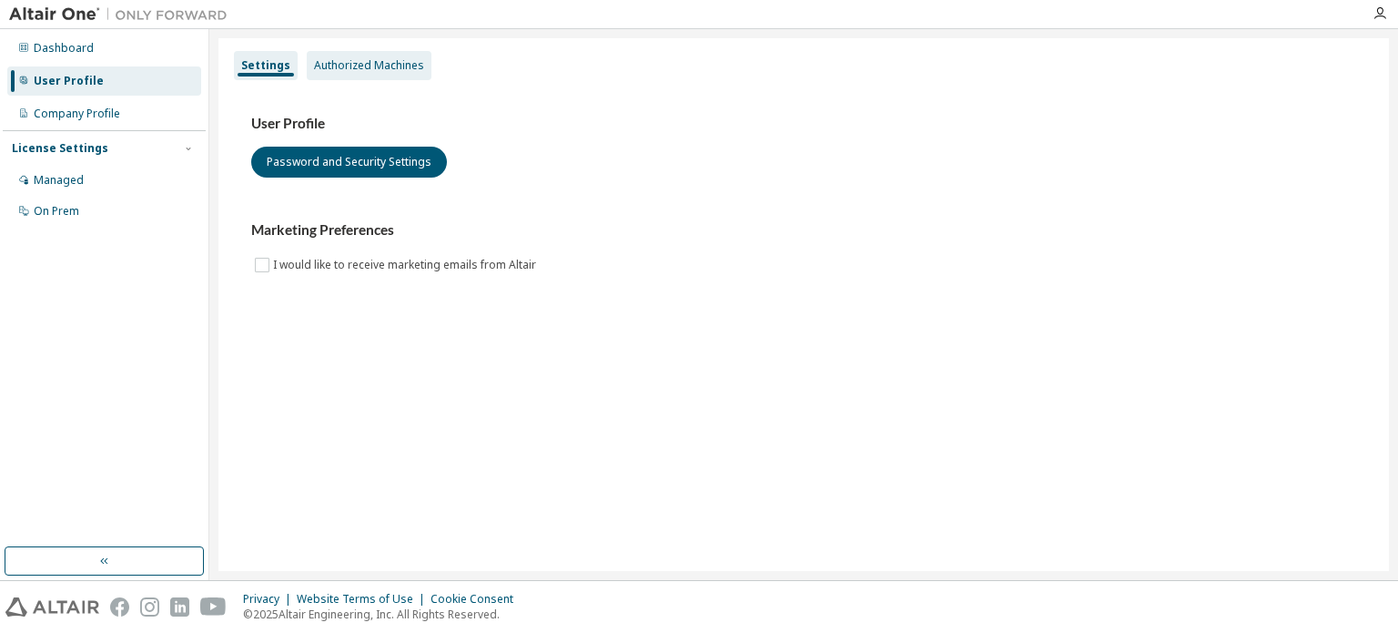
click at [351, 69] on div "Authorized Machines" at bounding box center [369, 65] width 110 height 15
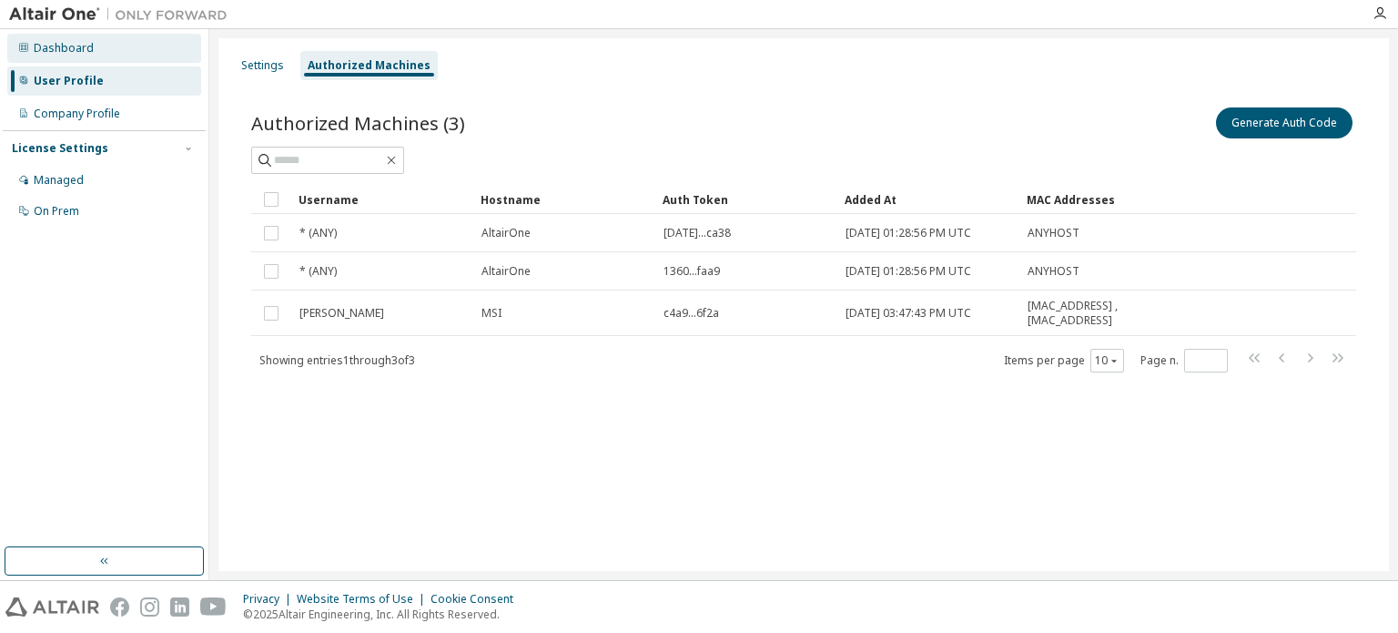
click at [133, 50] on div "Dashboard" at bounding box center [104, 48] width 194 height 29
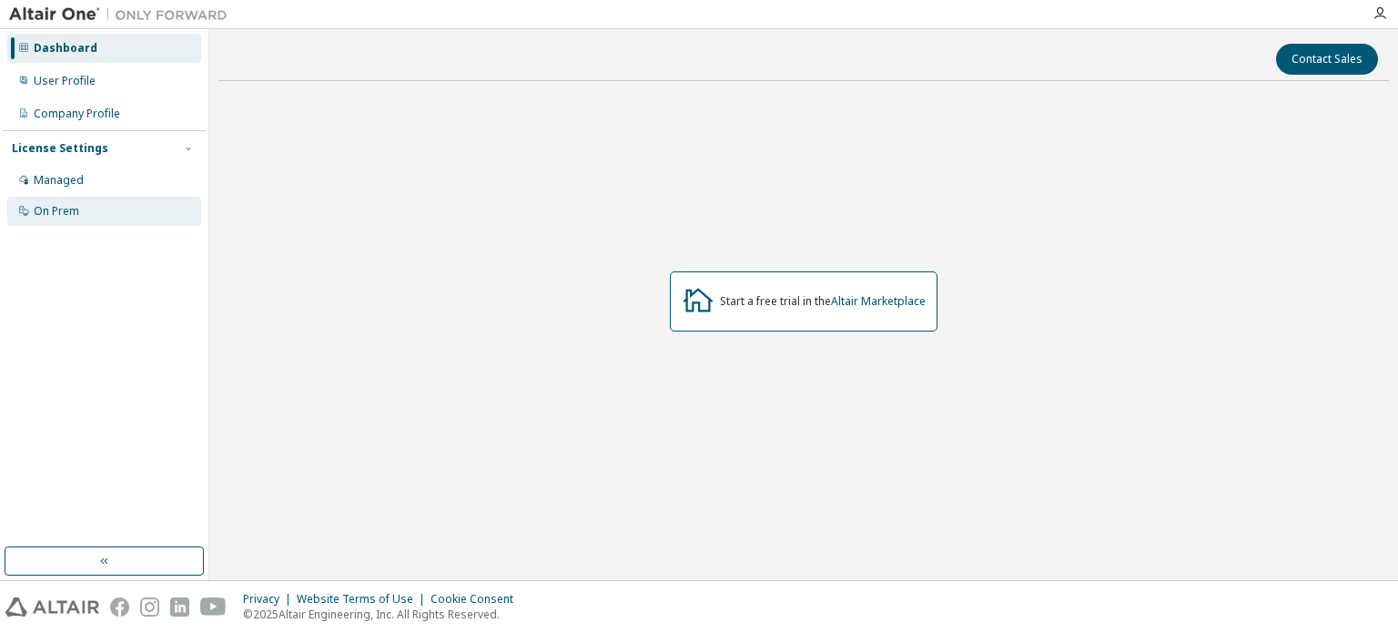
click at [116, 221] on div "On Prem" at bounding box center [104, 211] width 194 height 29
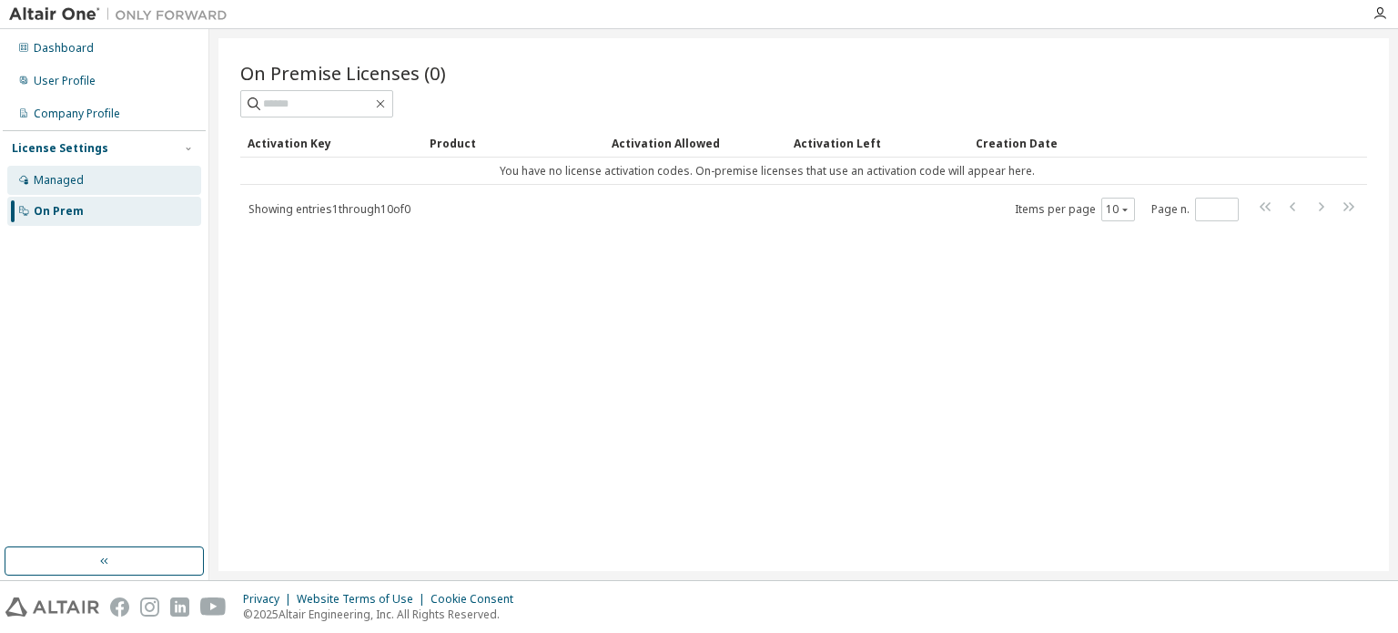
click at [168, 170] on div "Managed" at bounding box center [104, 180] width 194 height 29
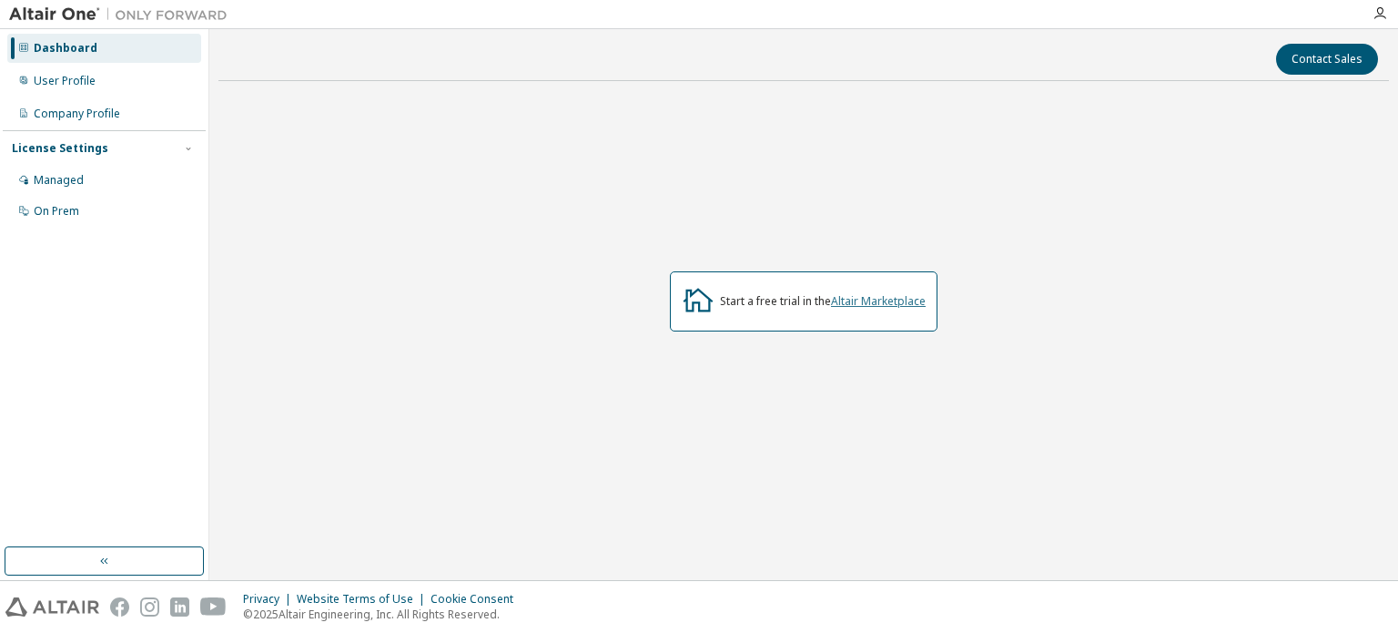
click at [891, 301] on link "Altair Marketplace" at bounding box center [878, 300] width 95 height 15
